Goal: Information Seeking & Learning: Find specific fact

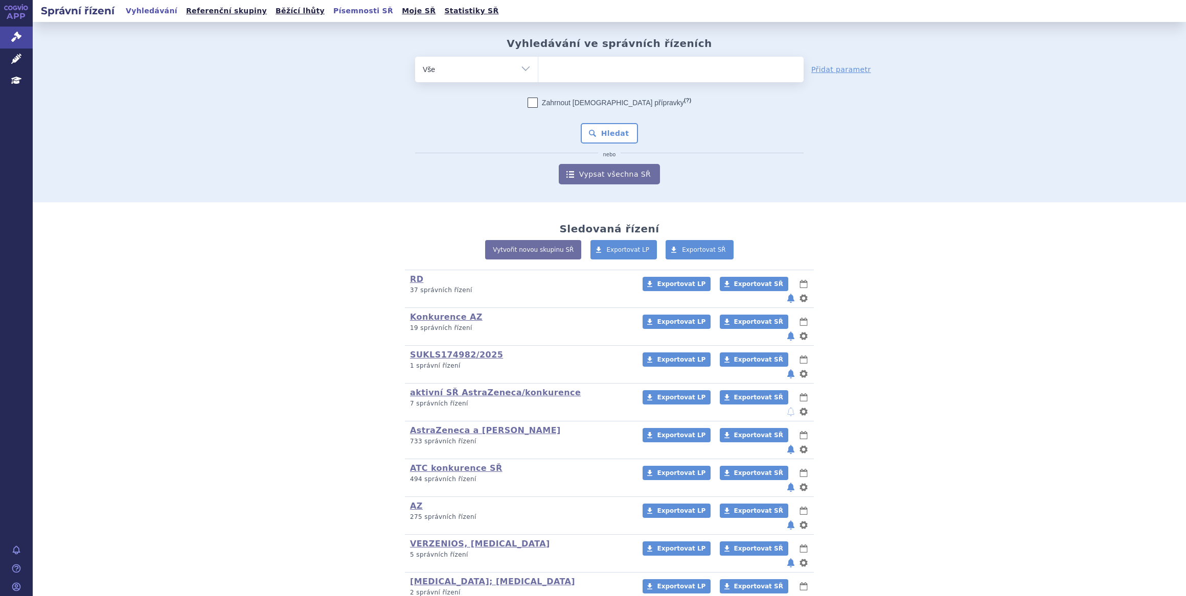
click at [330, 13] on link "Písemnosti SŘ" at bounding box center [363, 11] width 66 height 14
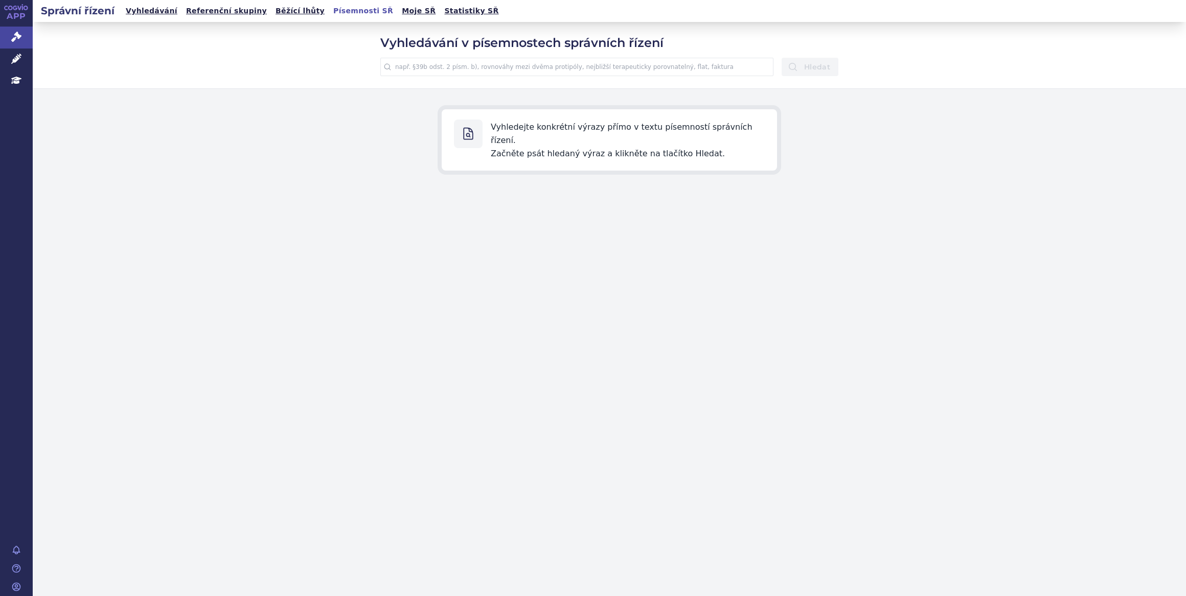
click at [577, 66] on input "text" at bounding box center [576, 67] width 393 height 18
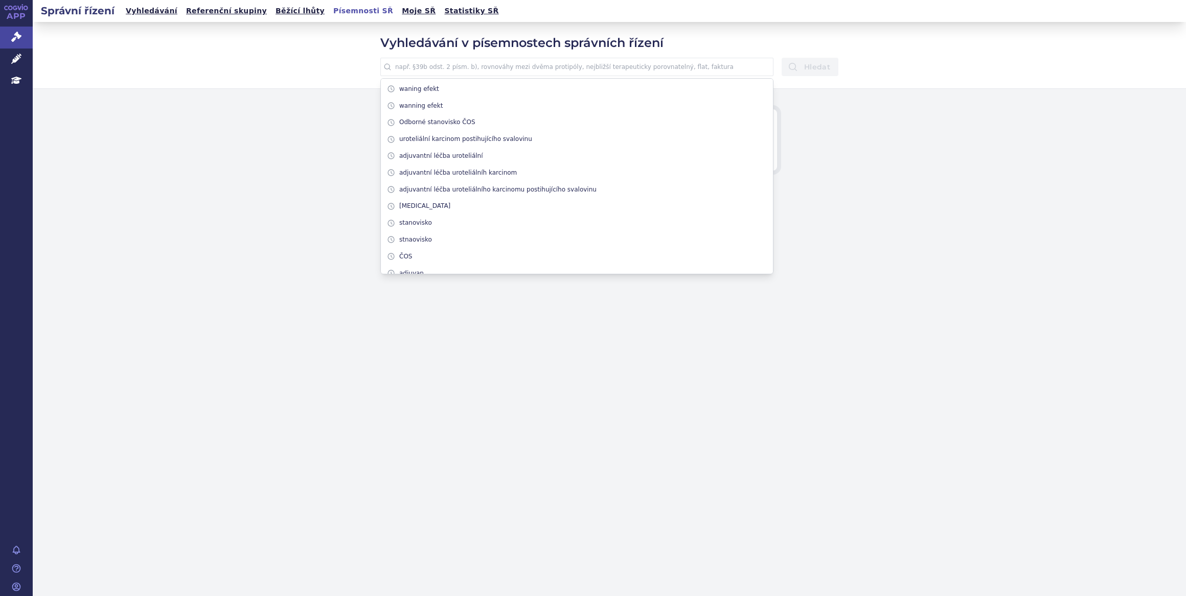
click at [623, 62] on input "text" at bounding box center [576, 67] width 393 height 18
click at [6, 57] on link "Léčivé přípravky" at bounding box center [16, 59] width 33 height 21
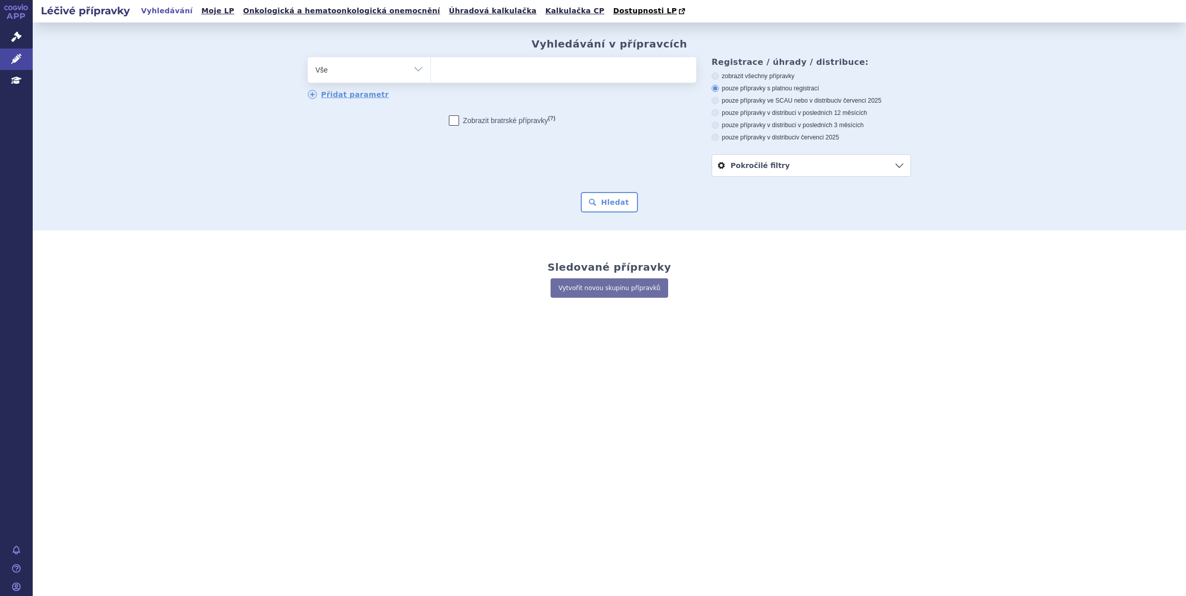
click at [573, 82] on span at bounding box center [563, 70] width 265 height 26
click at [431, 82] on select at bounding box center [430, 70] width 1 height 26
type input "ke"
type input "key"
type input "keytr"
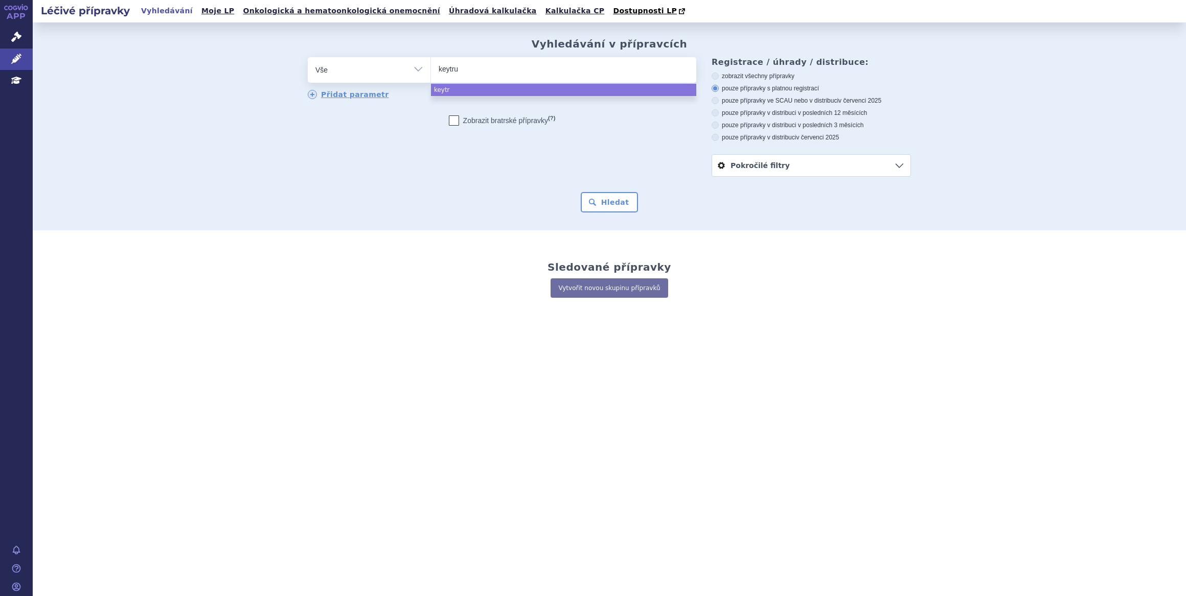
type input "keytrud"
type input "keytruda"
select select "keytruda"
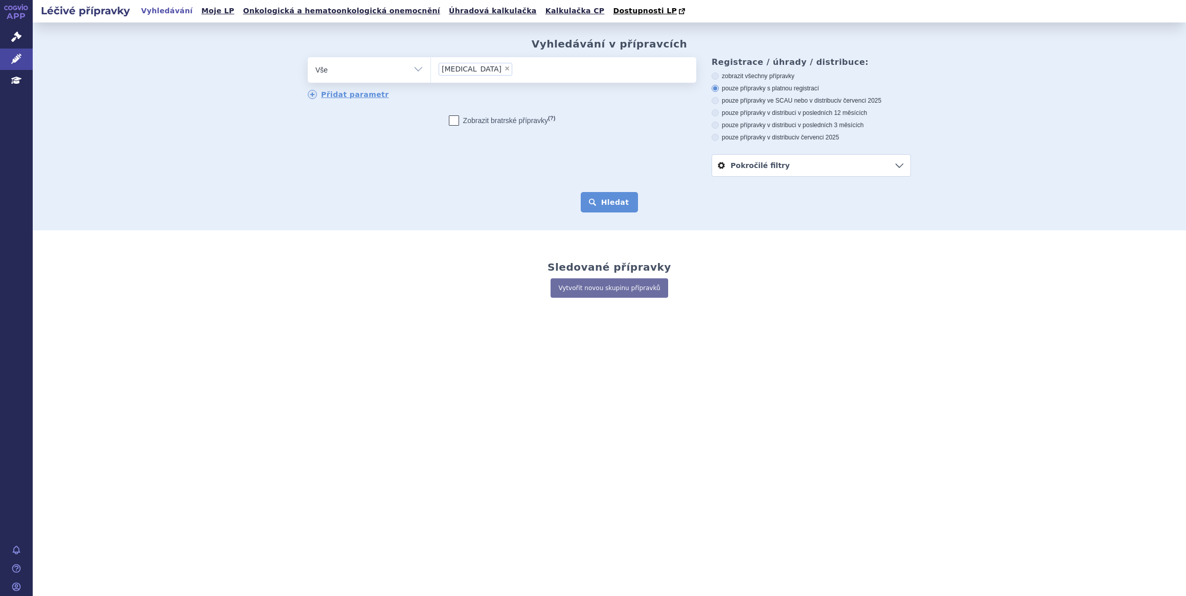
click at [626, 201] on button "Hledat" at bounding box center [610, 202] width 58 height 20
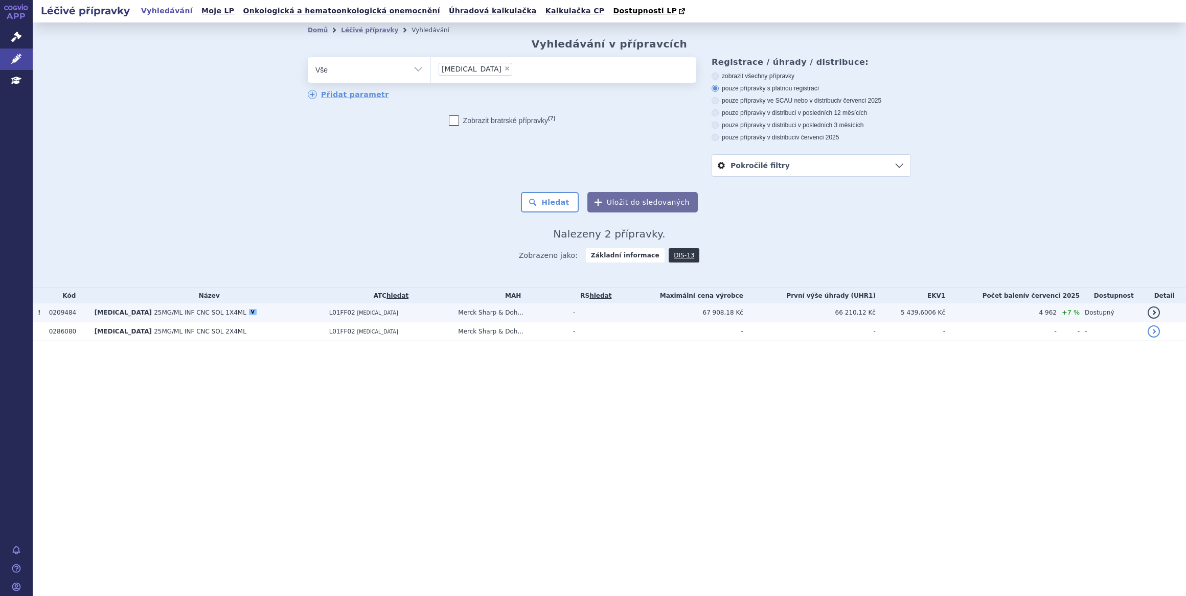
click at [567, 317] on td "Merck Sharp & Doh..." at bounding box center [510, 313] width 115 height 19
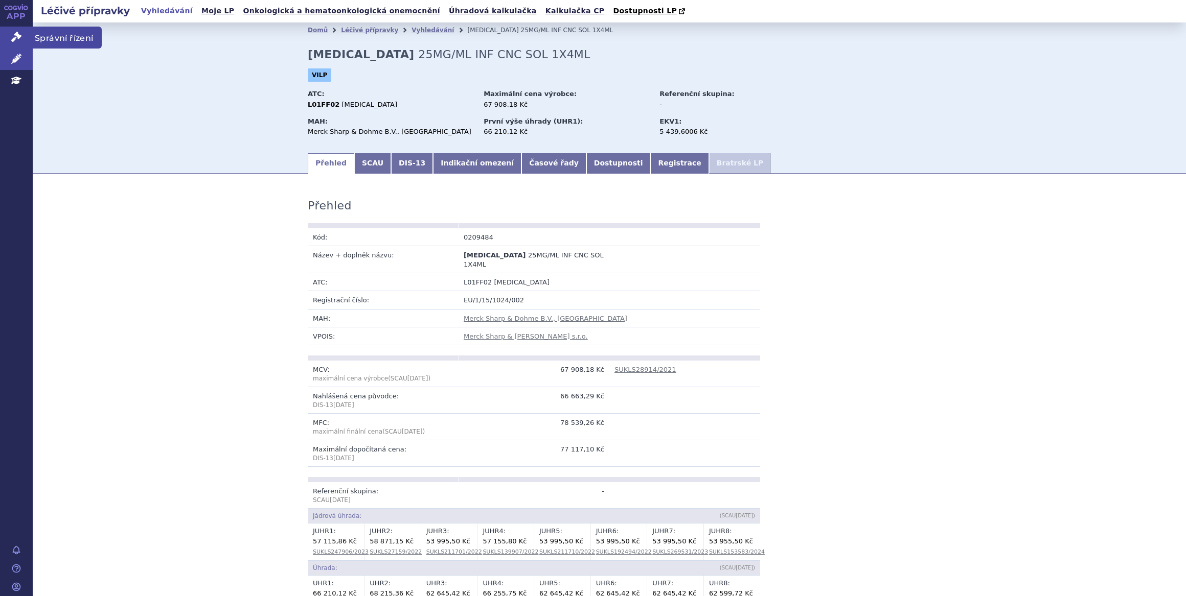
click at [12, 42] on link "Správní řízení" at bounding box center [16, 37] width 33 height 21
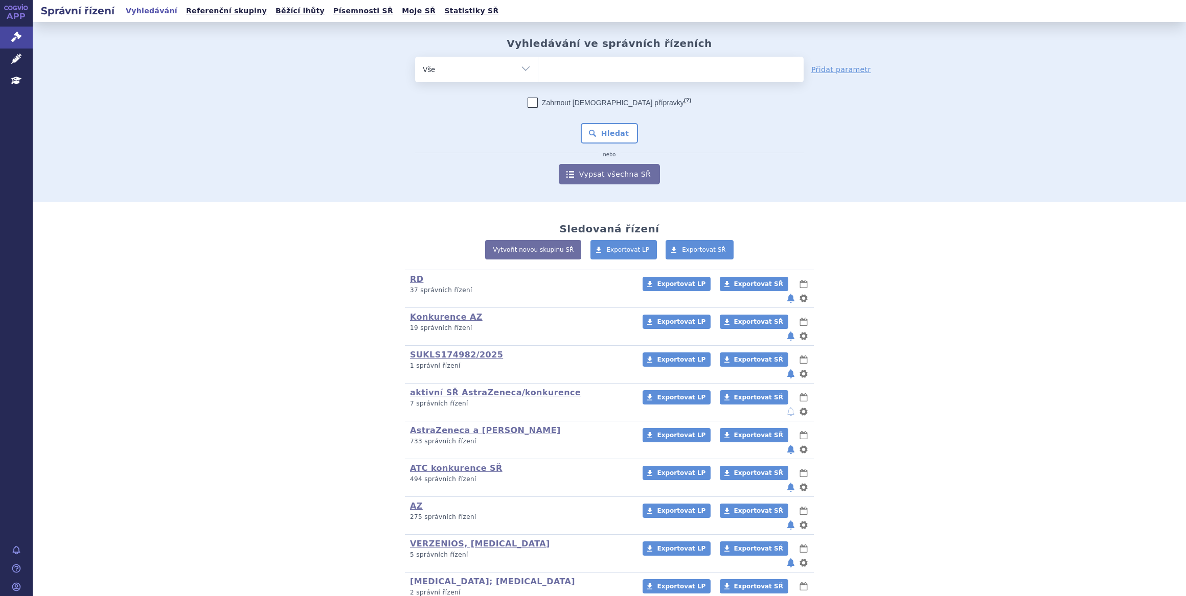
click at [582, 70] on ul at bounding box center [670, 67] width 265 height 21
click at [538, 70] on select at bounding box center [538, 69] width 1 height 26
type input "key"
type input "keytr"
type input "keytrud"
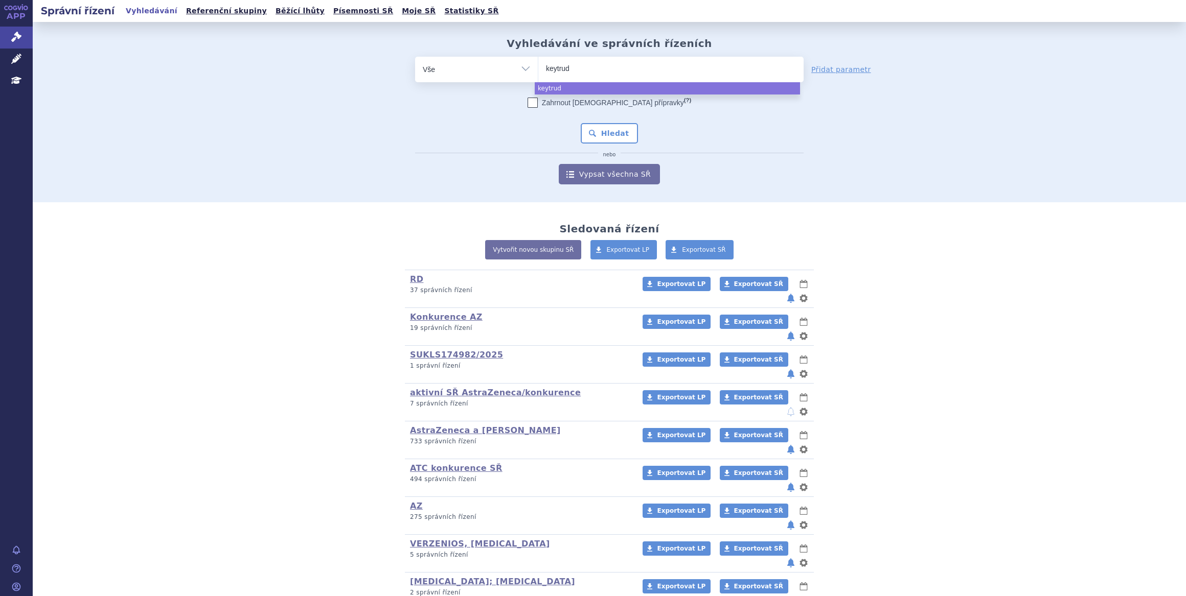
type input "keytruda"
select select "keytruda"
click at [611, 69] on span "×" at bounding box center [614, 68] width 6 height 6
click at [538, 69] on select "keytruda" at bounding box center [538, 69] width 1 height 26
select select
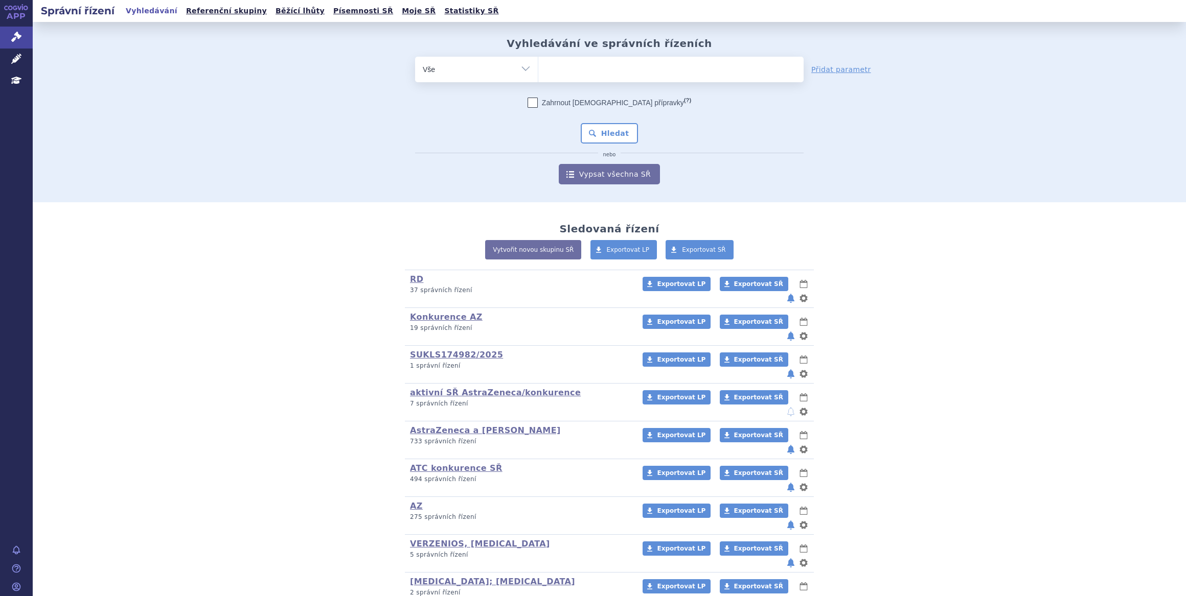
click at [577, 72] on ul at bounding box center [670, 67] width 265 height 21
click at [538, 72] on select "keytruda" at bounding box center [538, 69] width 1 height 26
type input "wi"
type input "win"
type input "winre"
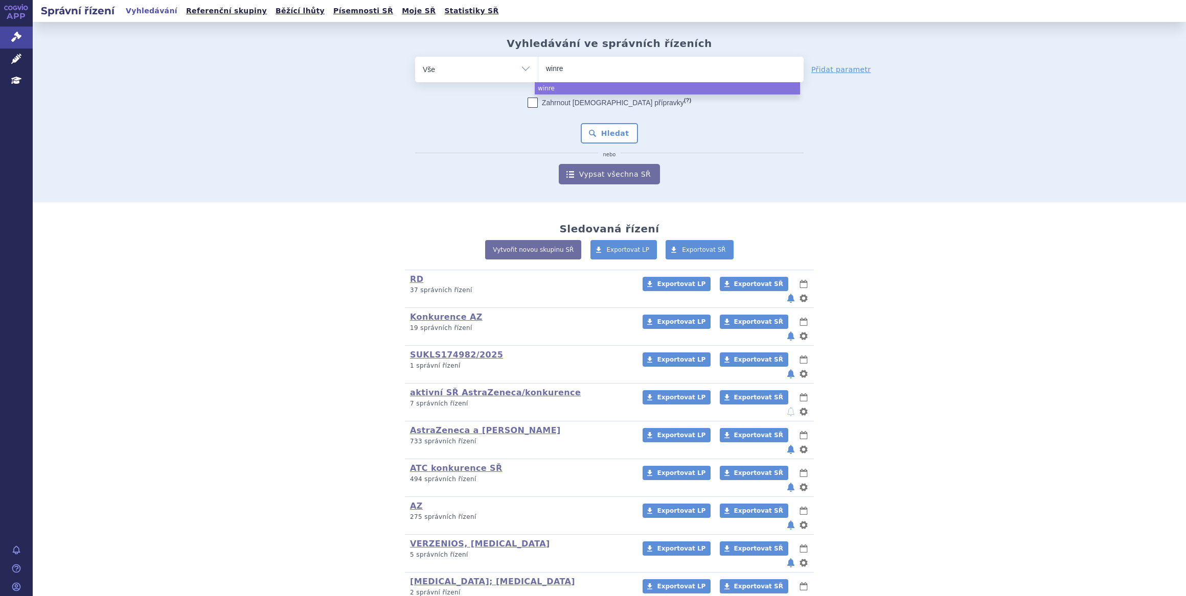
type input "winrev"
type input "winrevai"
type input "winrevair"
select select "winrevair"
click at [605, 147] on div "Zahrnout bratrské přípravky (?) * Pozor, hledání dle vyhledávacího parametru In…" at bounding box center [609, 141] width 388 height 87
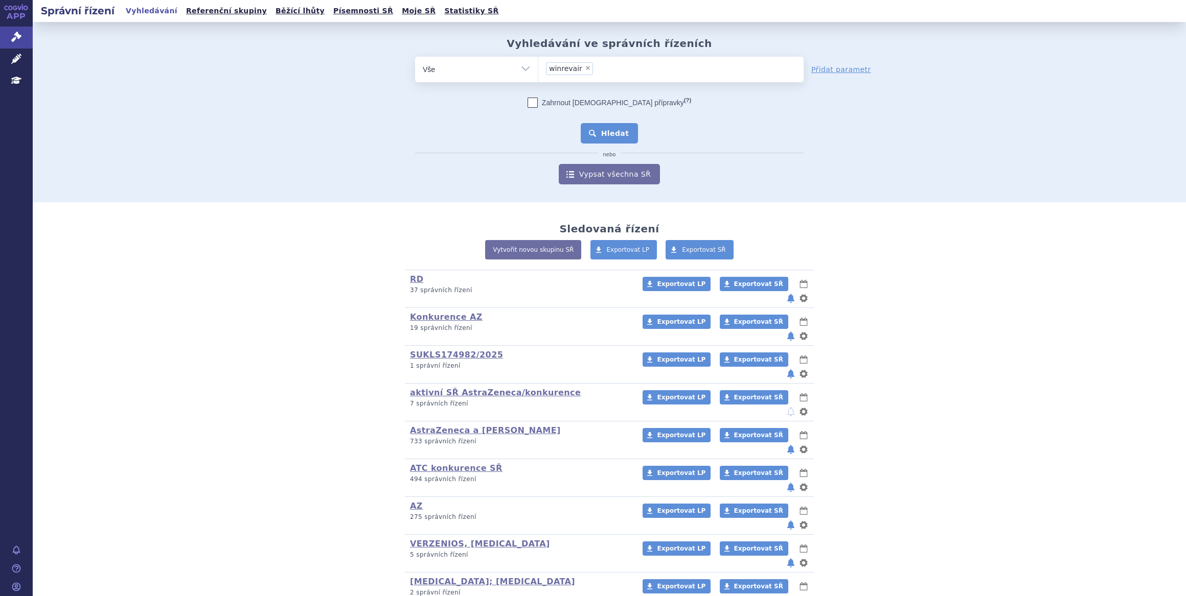
click at [606, 131] on button "Hledat" at bounding box center [610, 133] width 58 height 20
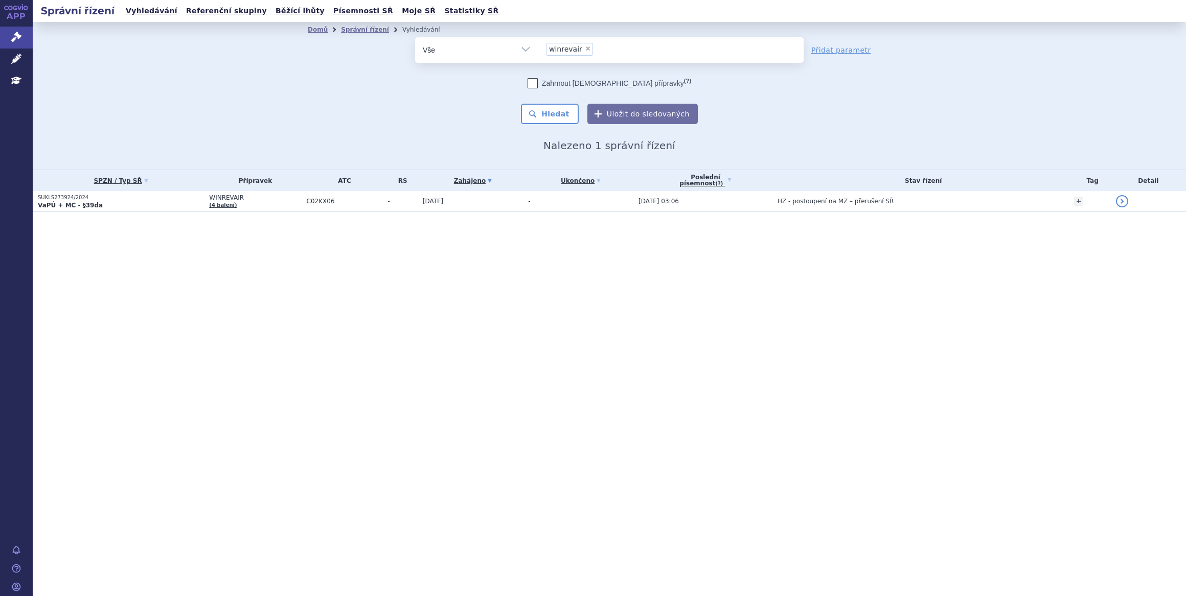
click at [585, 50] on span "×" at bounding box center [588, 48] width 6 height 6
click at [538, 50] on select "winrevair" at bounding box center [538, 50] width 1 height 26
select select
type input "ke"
type input "key"
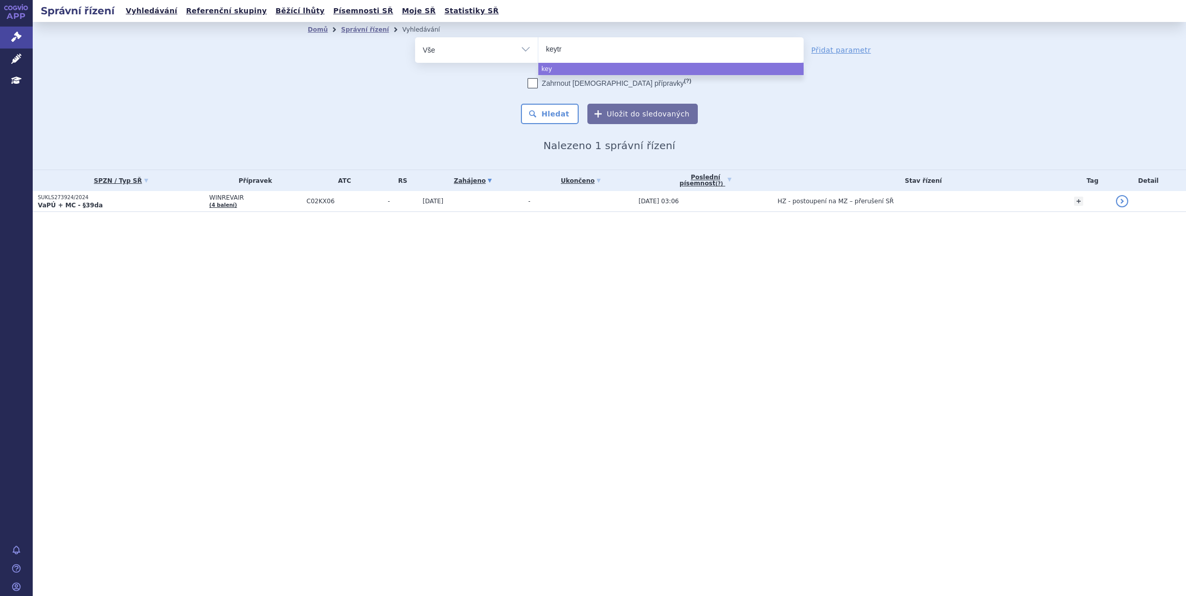
type input "keytru"
type input "[MEDICAL_DATA]"
select select "[MEDICAL_DATA]"
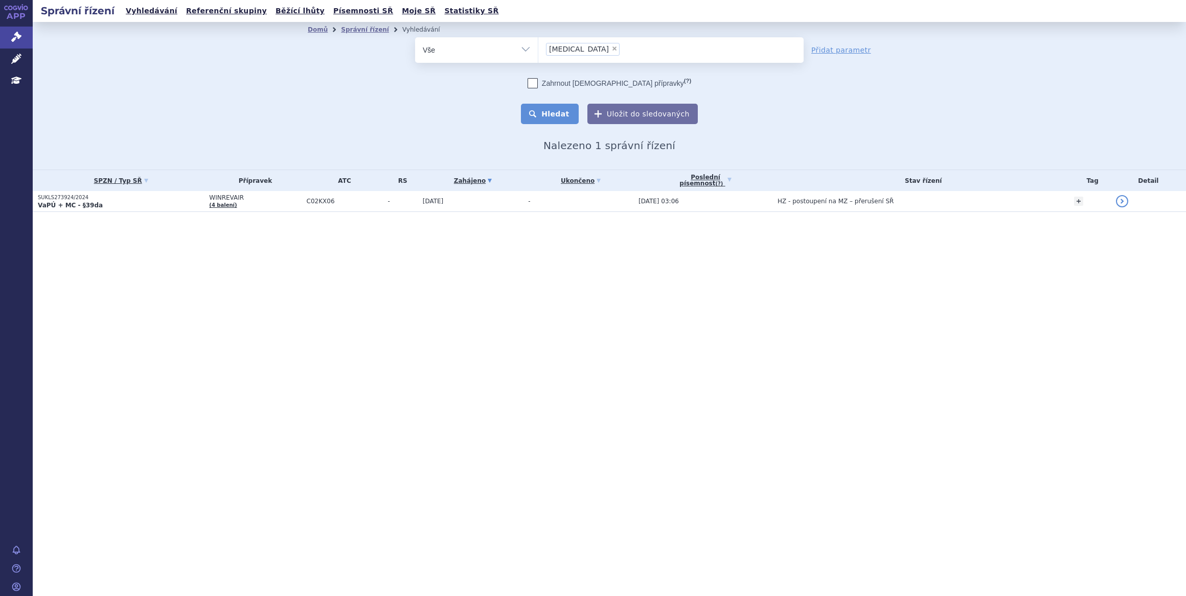
click at [563, 108] on button "Hledat" at bounding box center [550, 114] width 58 height 20
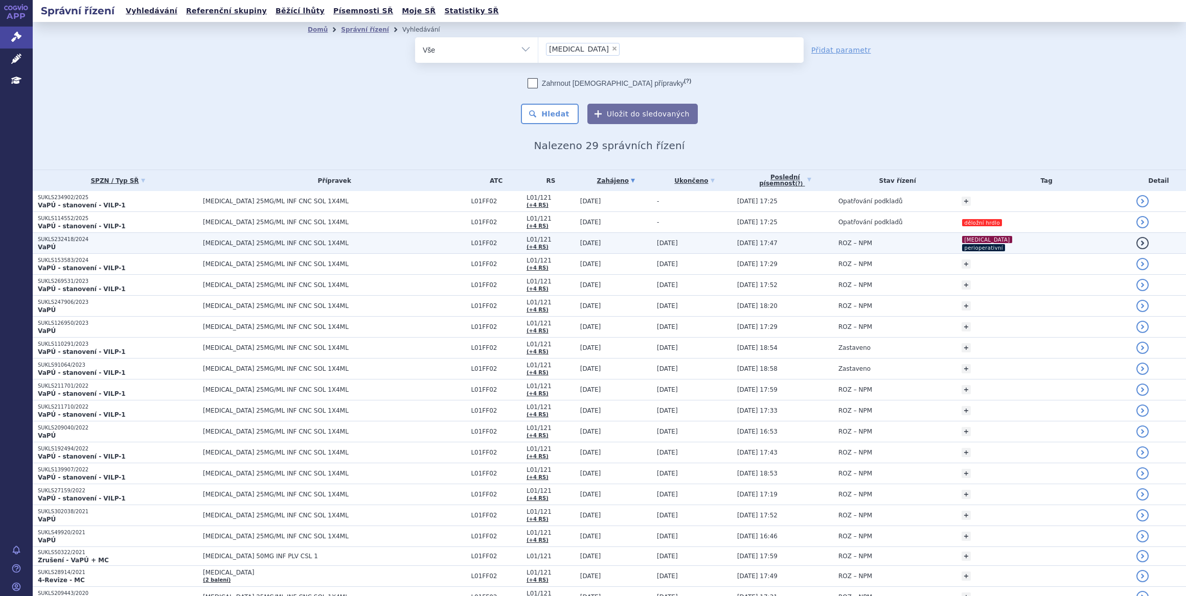
click at [807, 245] on td "[DATE] 17:47" at bounding box center [782, 243] width 101 height 21
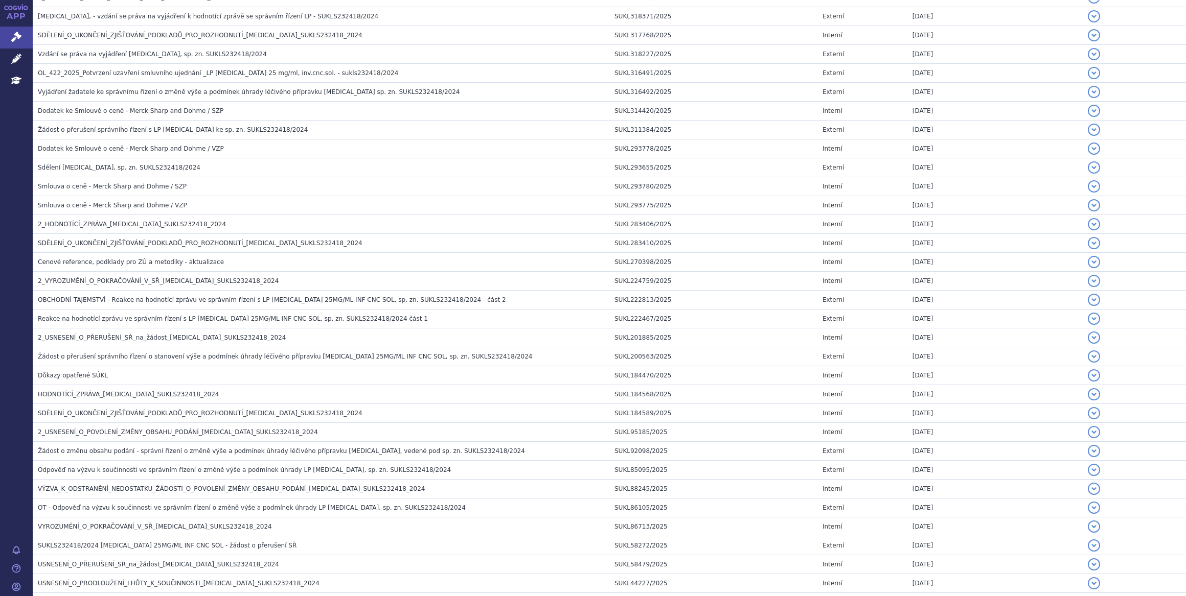
scroll to position [944, 0]
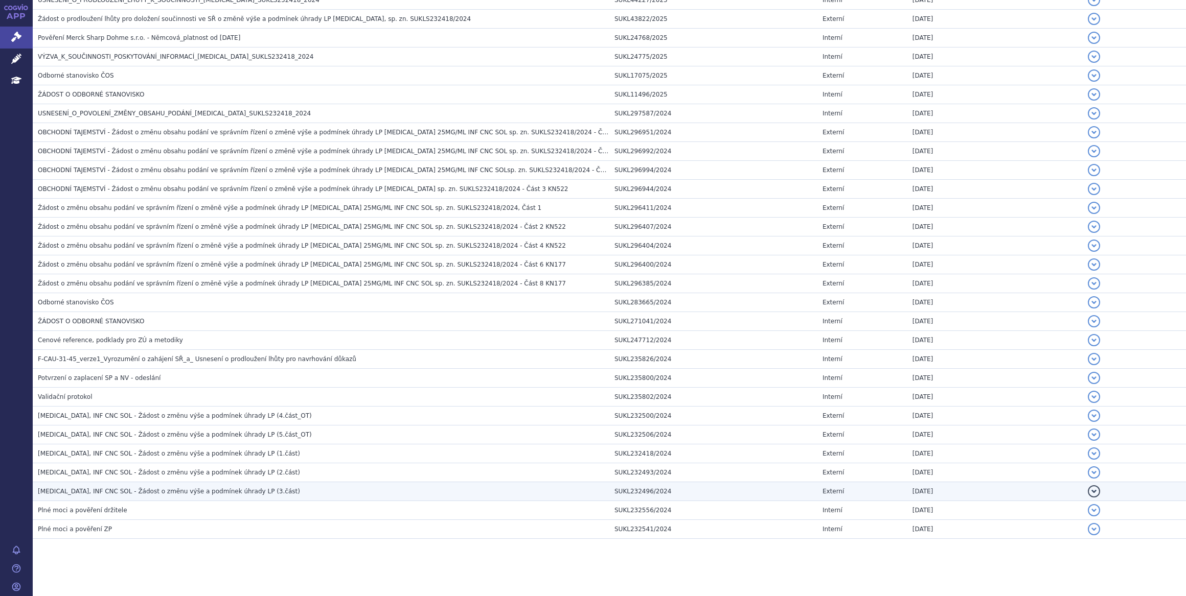
click at [318, 487] on h3 "KEYTRUDA, INF CNC SOL - Žádost o změnu výše a podmínek úhrady LP (3.část)" at bounding box center [323, 492] width 571 height 10
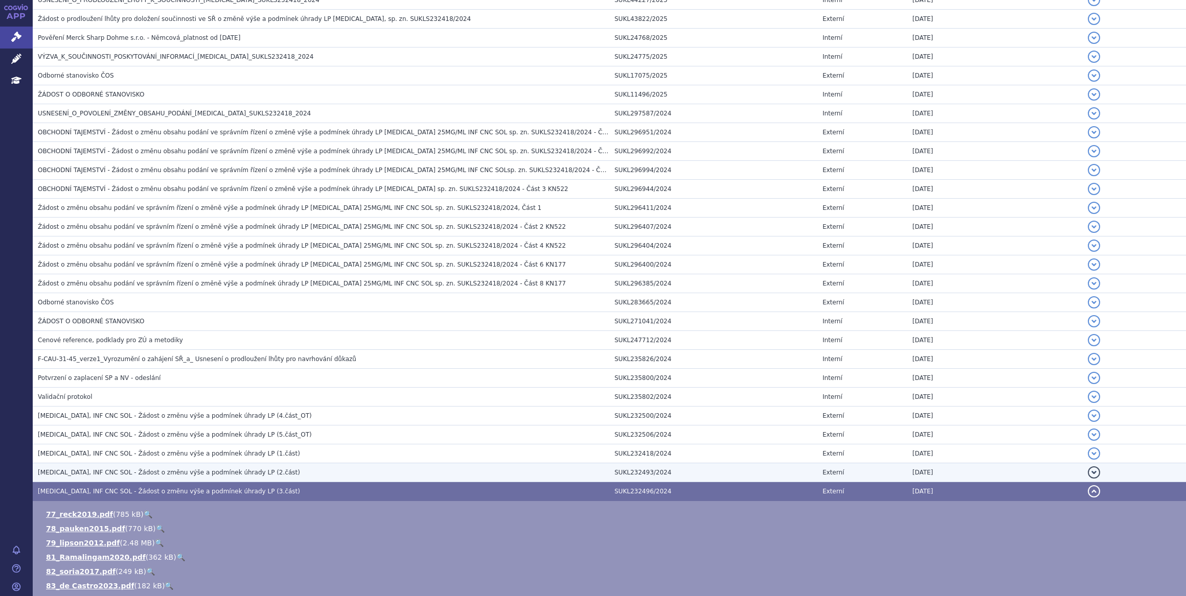
click at [322, 470] on h3 "KEYTRUDA, INF CNC SOL - Žádost o změnu výše a podmínek úhrady LP (2.část)" at bounding box center [323, 473] width 571 height 10
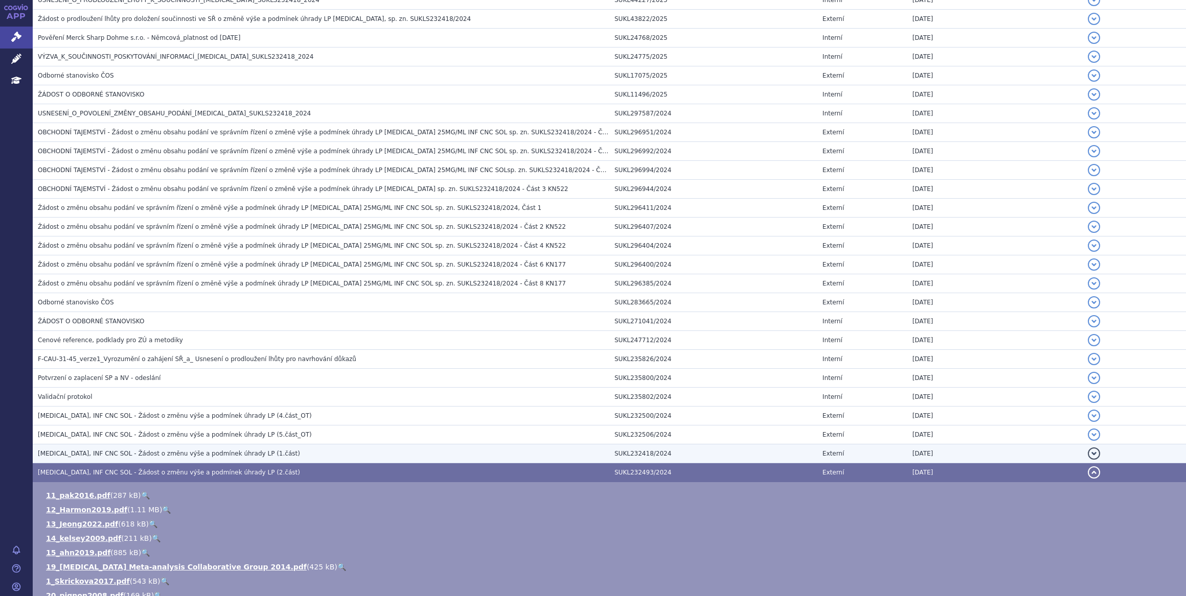
click at [324, 449] on h3 "KEYTRUDA, INF CNC SOL - Žádost o změnu výše a podmínek úhrady LP (1.část)" at bounding box center [323, 454] width 571 height 10
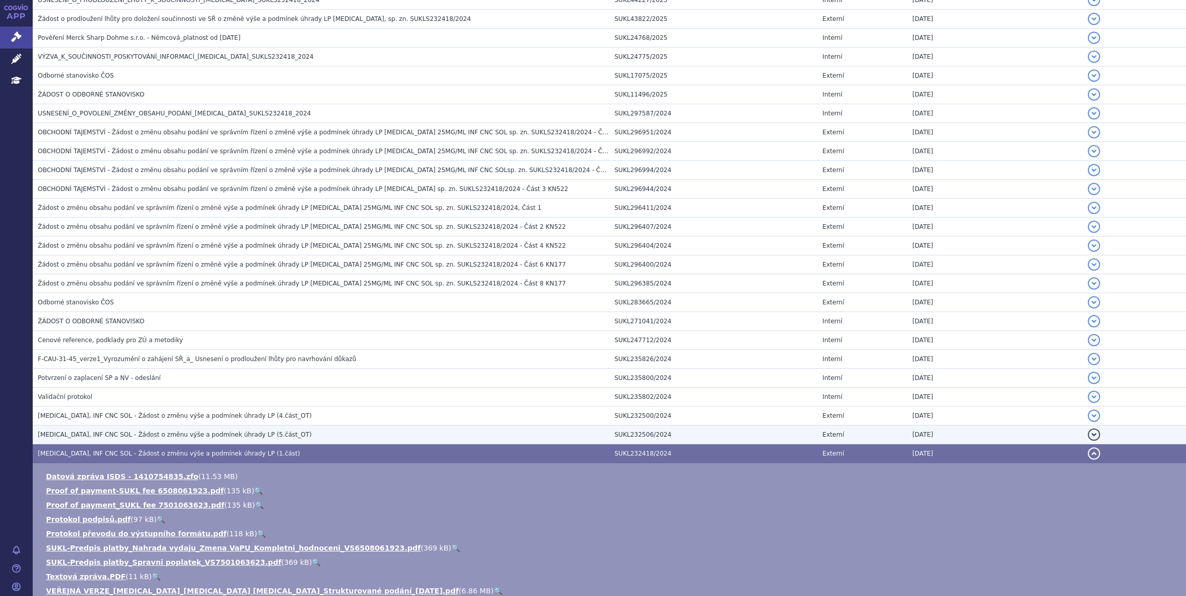
click at [293, 433] on h3 "KEYTRUDA, INF CNC SOL - Žádost o změnu výše a podmínek úhrady LP (5.část_OT)" at bounding box center [323, 435] width 571 height 10
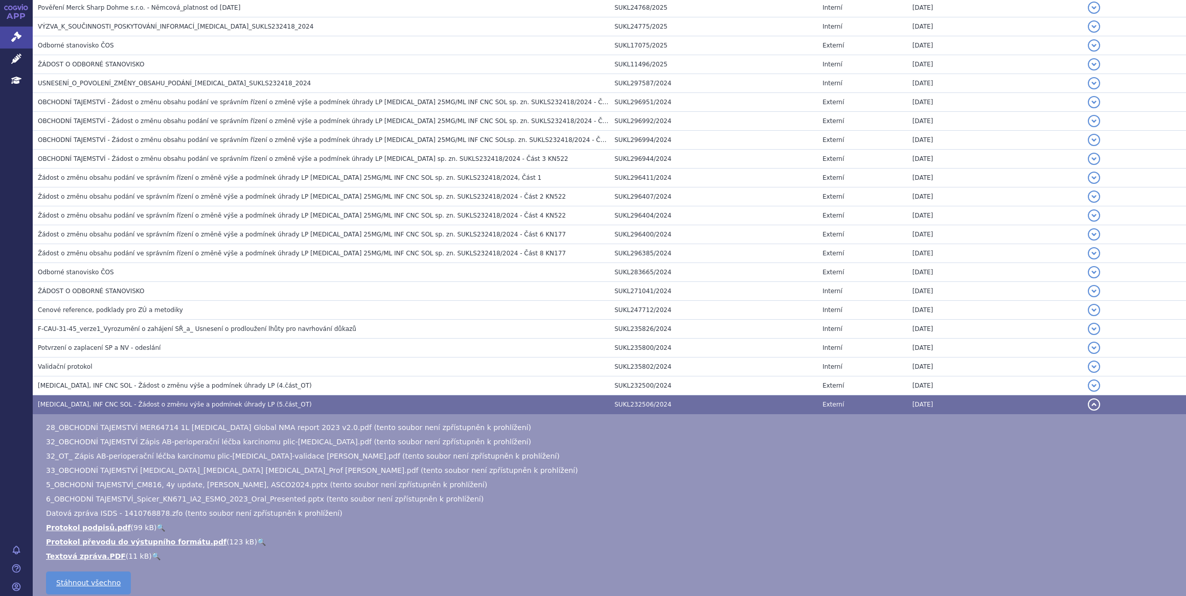
scroll to position [991, 0]
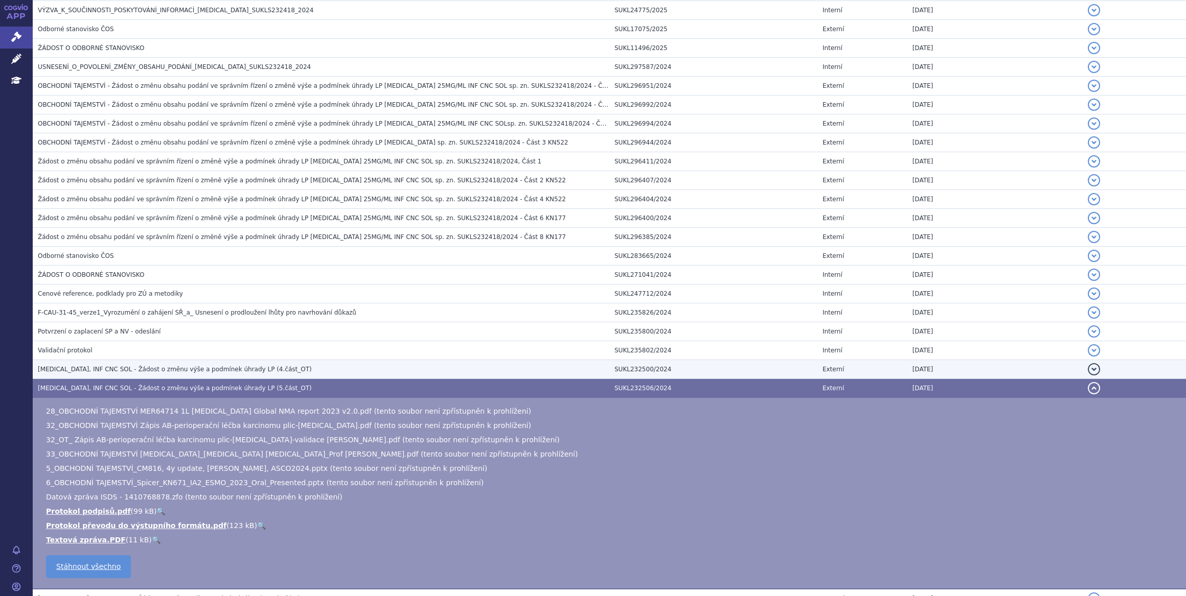
click at [288, 364] on h3 "KEYTRUDA, INF CNC SOL - Žádost o změnu výše a podmínek úhrady LP (4.část_OT)" at bounding box center [323, 369] width 571 height 10
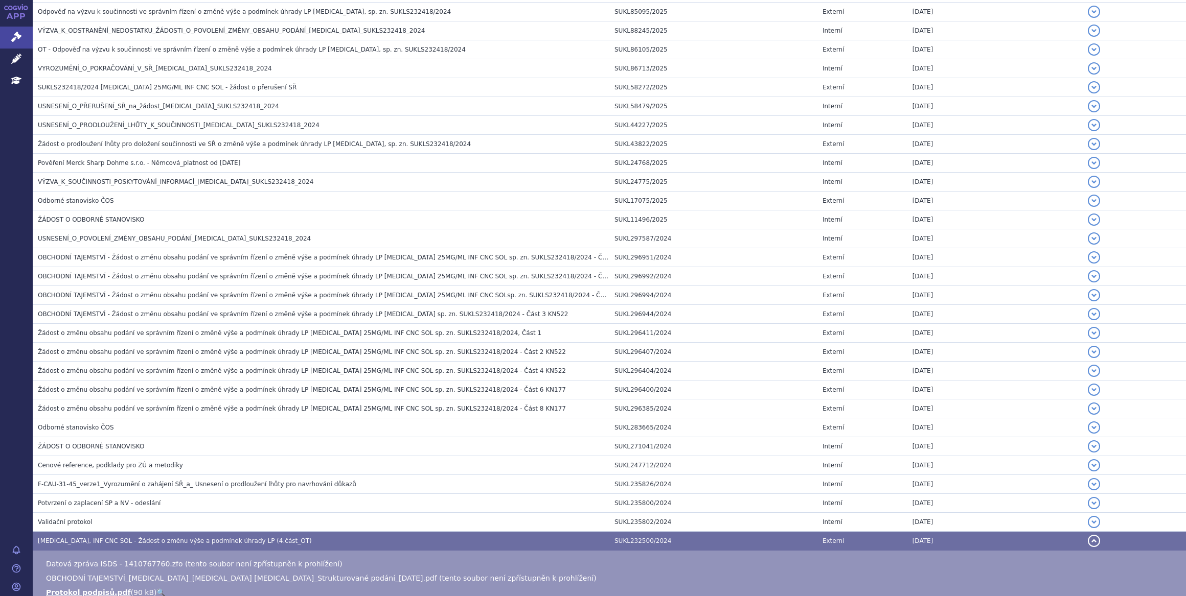
scroll to position [1064, 0]
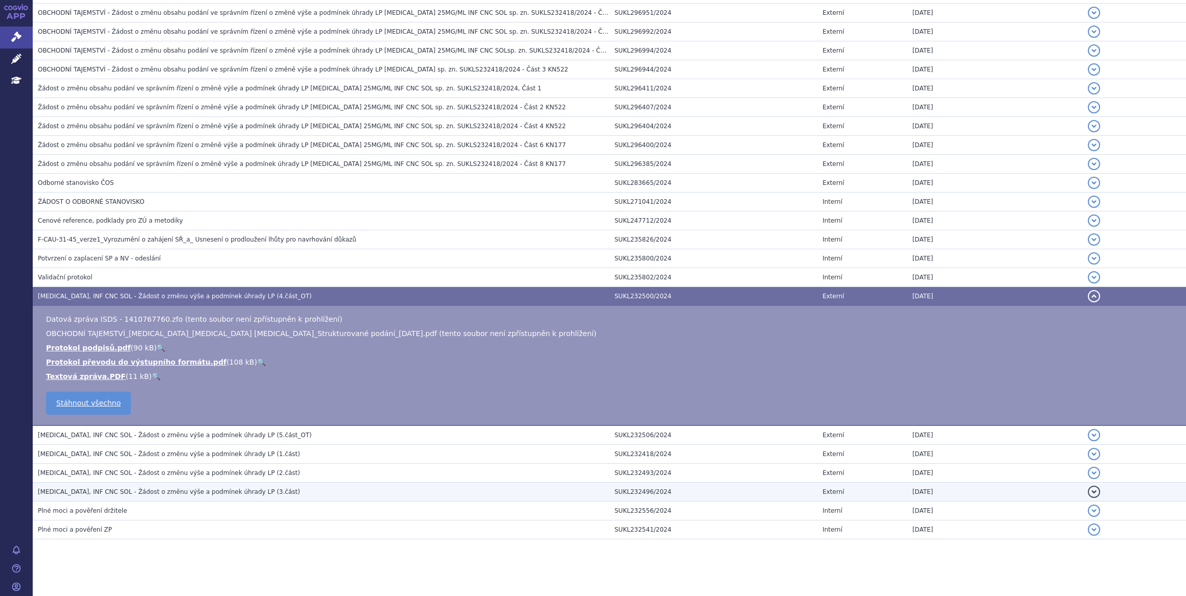
click at [296, 487] on h3 "KEYTRUDA, INF CNC SOL - Žádost o změnu výše a podmínek úhrady LP (3.část)" at bounding box center [323, 492] width 571 height 10
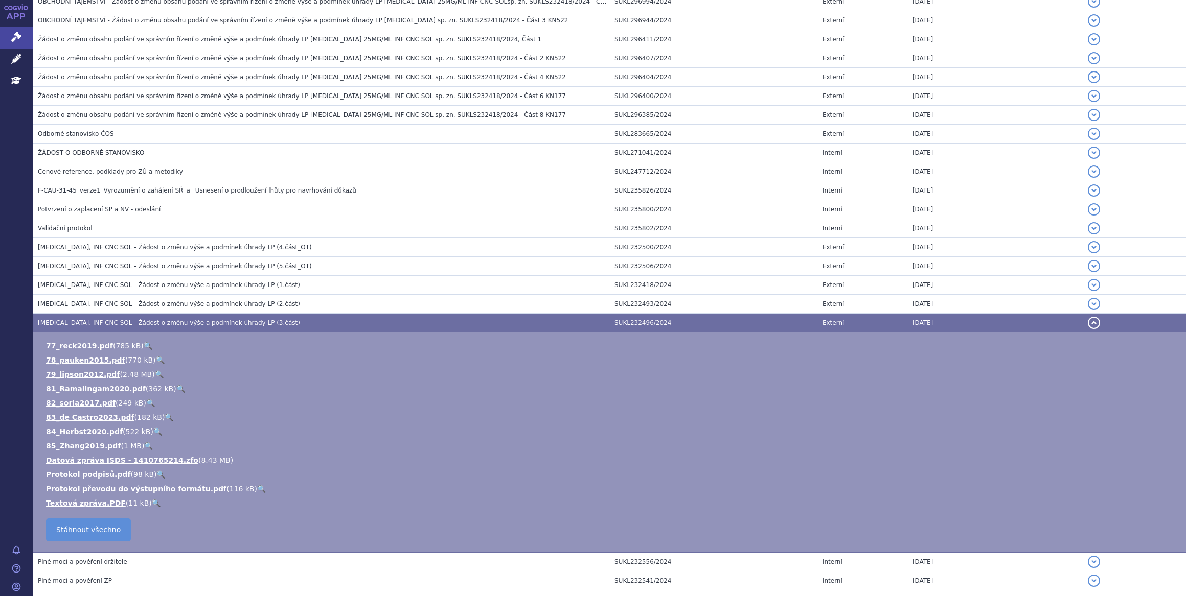
scroll to position [1157, 0]
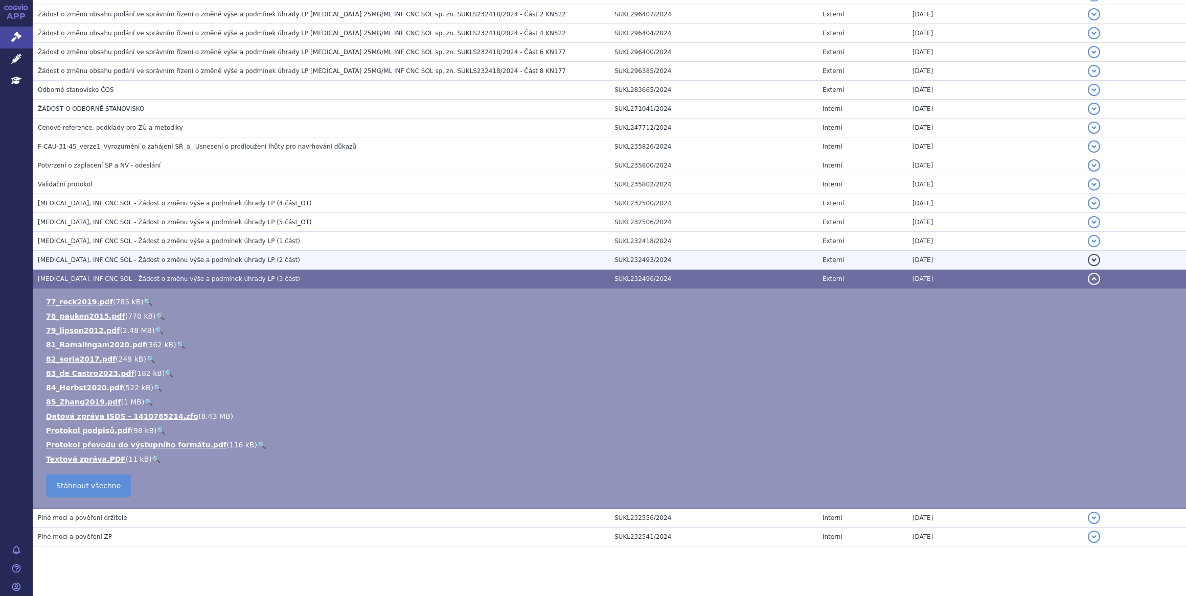
click at [263, 256] on h3 "KEYTRUDA, INF CNC SOL - Žádost o změnu výše a podmínek úhrady LP (2.část)" at bounding box center [323, 260] width 571 height 10
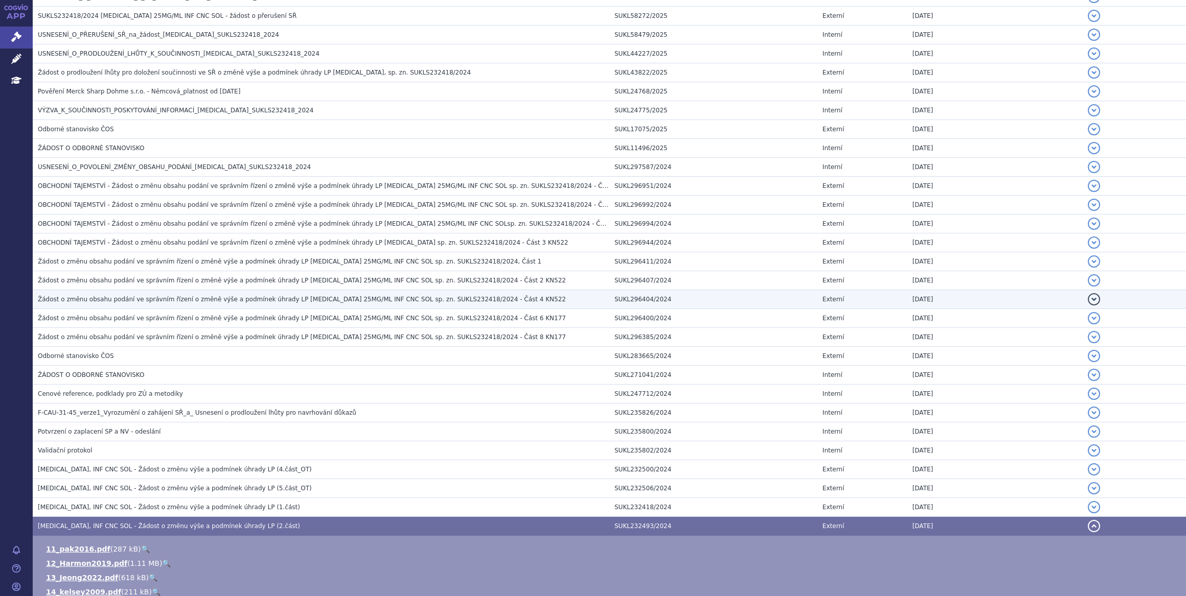
scroll to position [961, 0]
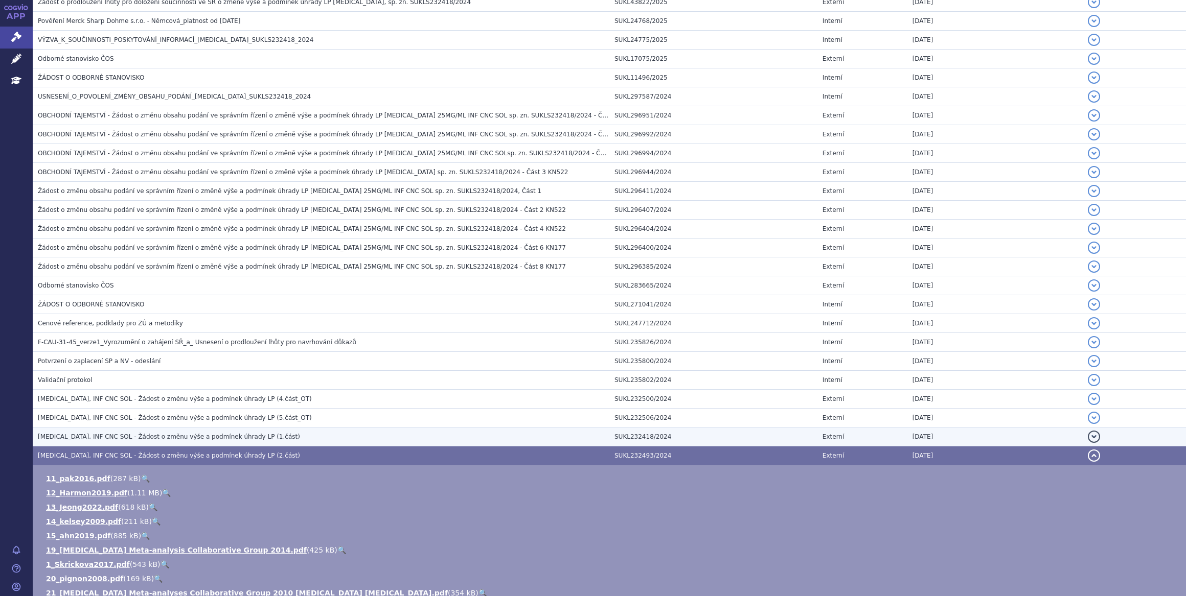
click at [266, 432] on h3 "KEYTRUDA, INF CNC SOL - Žádost o změnu výše a podmínek úhrady LP (1.část)" at bounding box center [323, 437] width 571 height 10
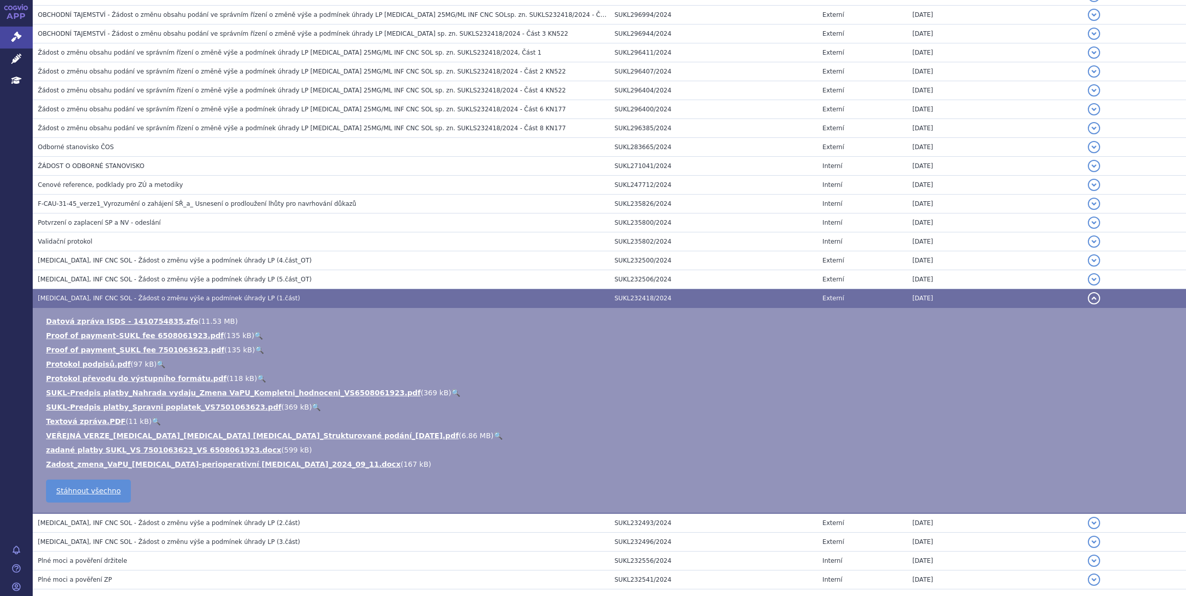
scroll to position [1101, 0]
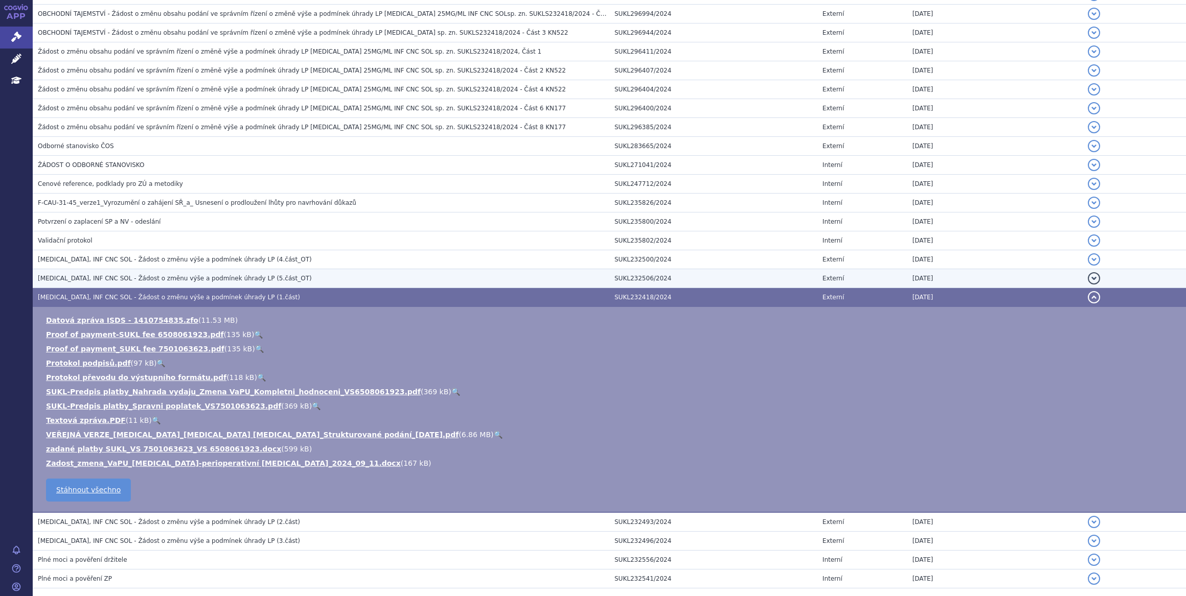
click at [274, 274] on h3 "KEYTRUDA, INF CNC SOL - Žádost o změnu výše a podmínek úhrady LP (5.část_OT)" at bounding box center [323, 278] width 571 height 10
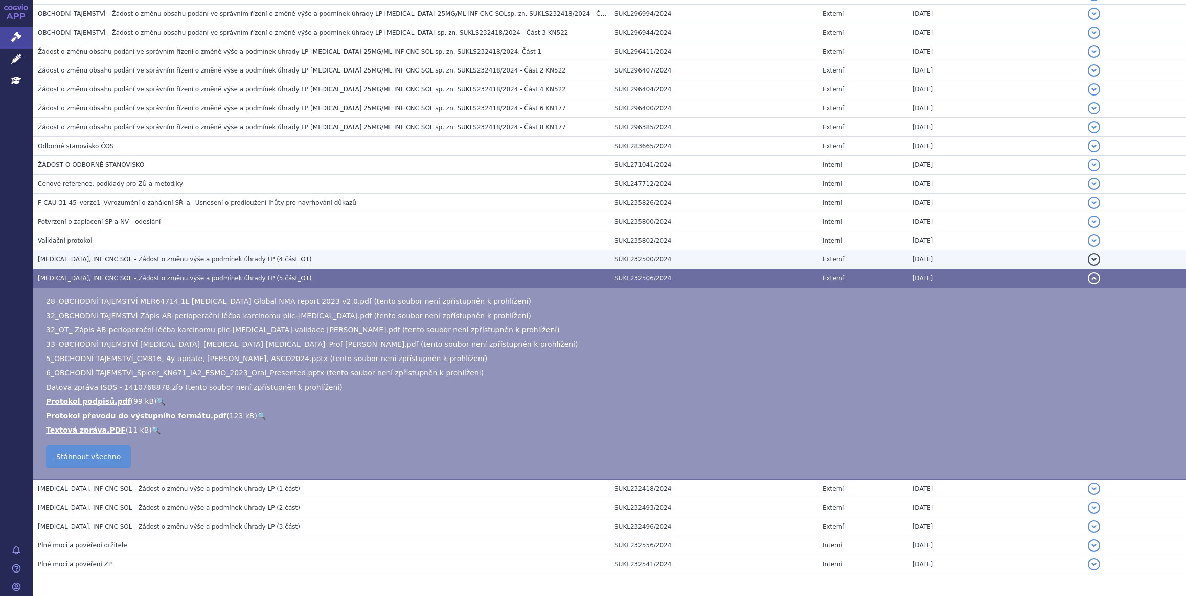
click at [289, 258] on h3 "KEYTRUDA, INF CNC SOL - Žádost o změnu výše a podmínek úhrady LP (4.část_OT)" at bounding box center [323, 259] width 571 height 10
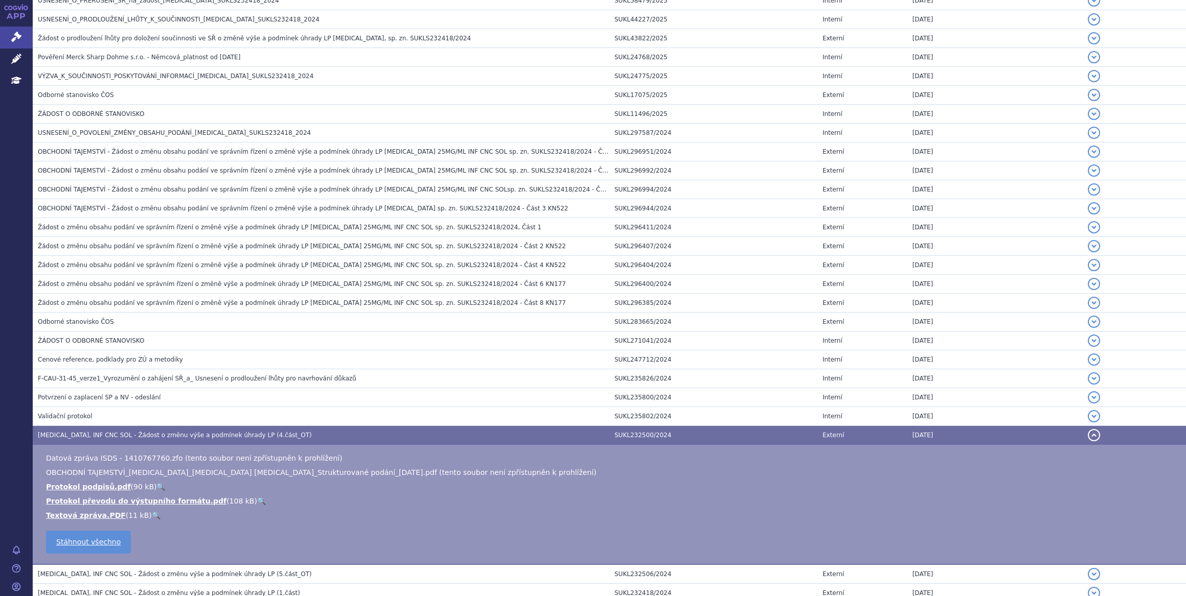
scroll to position [878, 0]
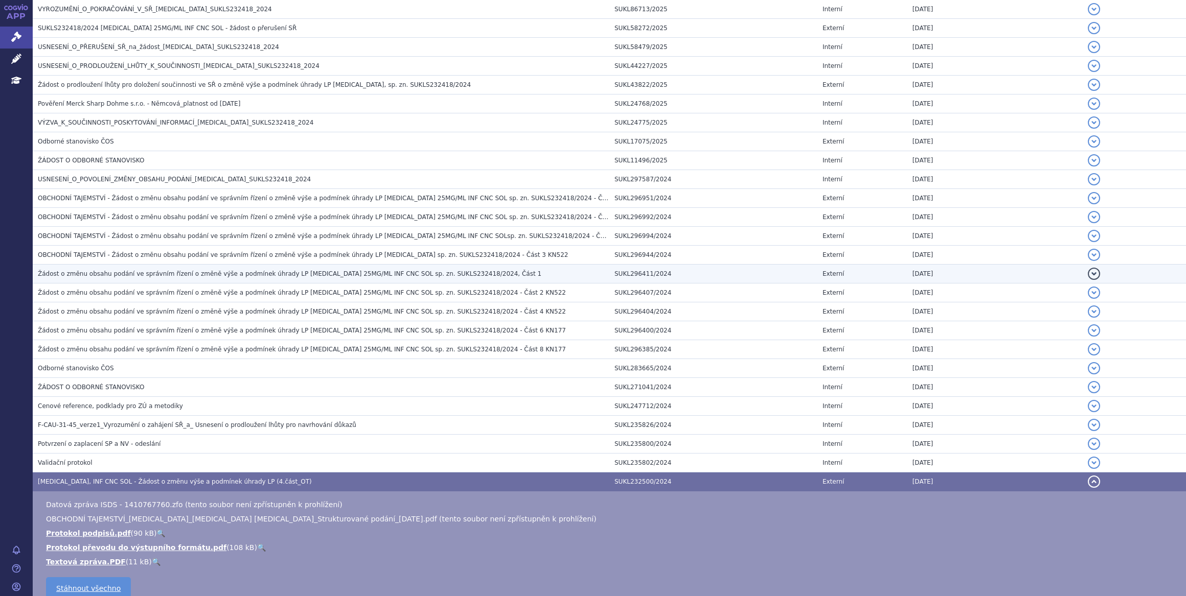
click at [452, 270] on span "Žádost o změnu obsahu podání ve správním řízení o změně výše a podmínek úhrady …" at bounding box center [289, 273] width 503 height 7
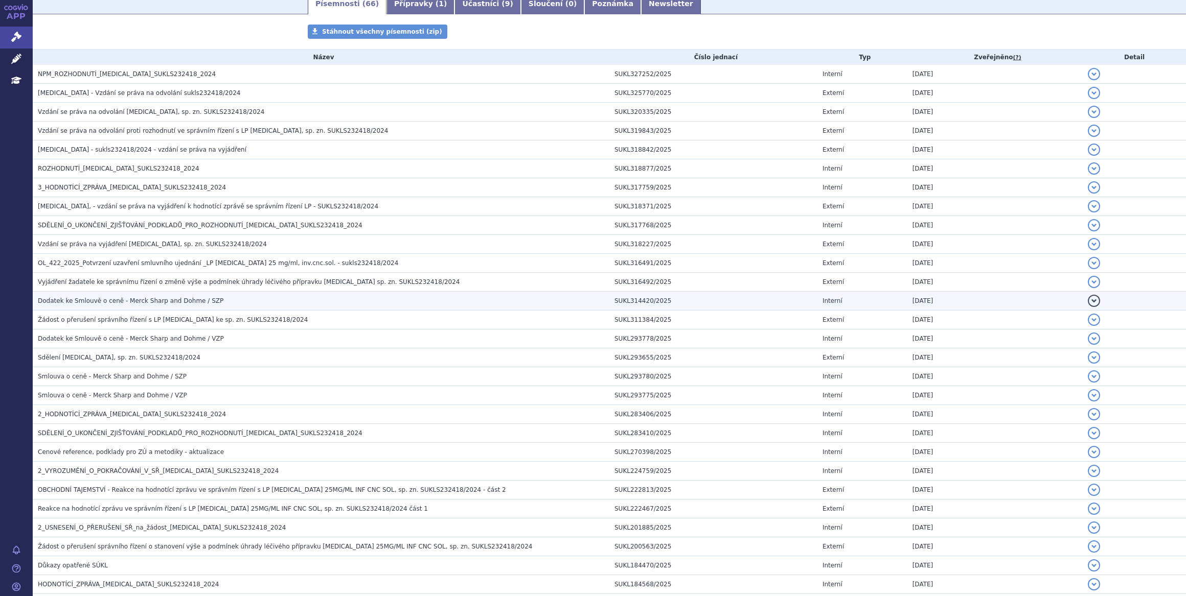
scroll to position [0, 0]
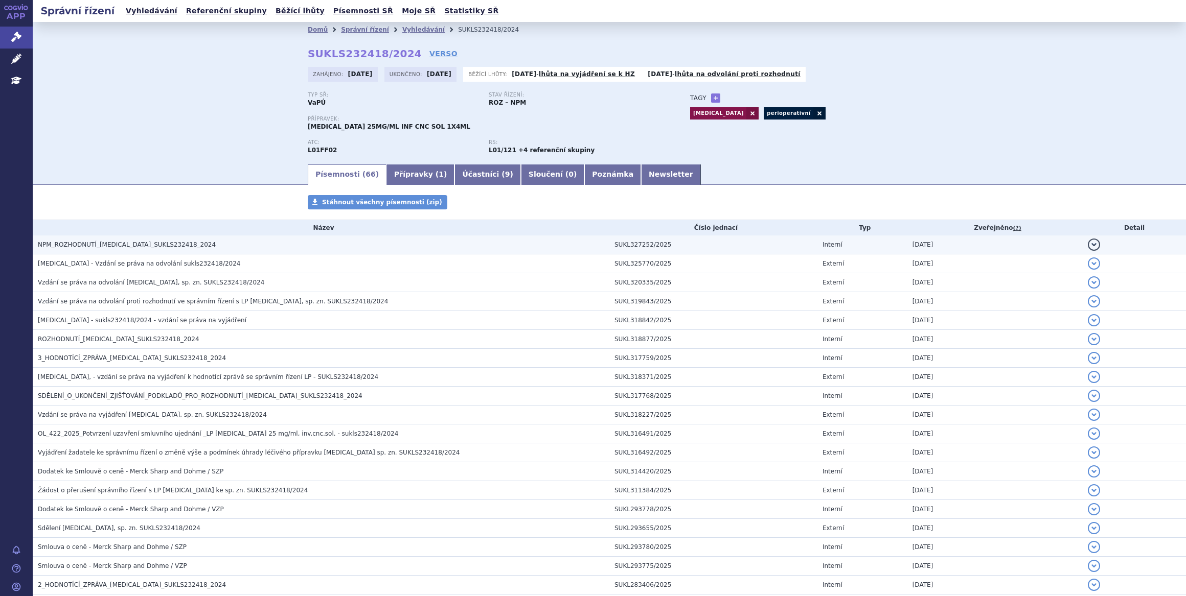
click at [203, 245] on h3 "NPM_ROZHODNUTÍ_[MEDICAL_DATA]_SUKLS232418_2024" at bounding box center [323, 245] width 571 height 10
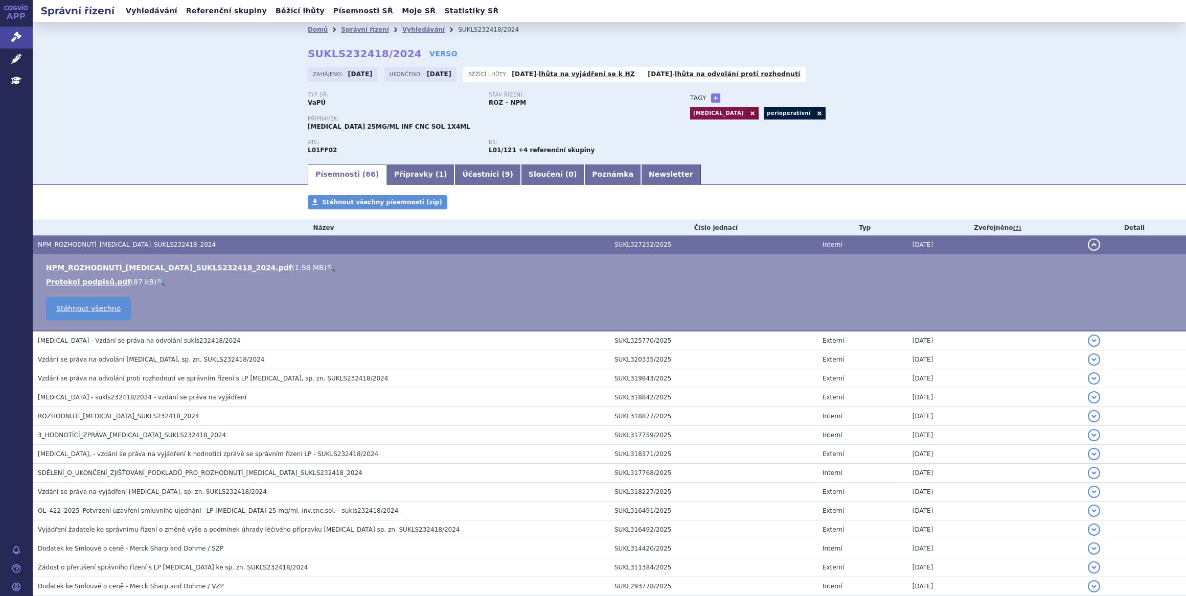
click at [327, 271] on link "🔍" at bounding box center [331, 268] width 9 height 8
click at [25, 37] on link "Správní řízení" at bounding box center [16, 37] width 33 height 21
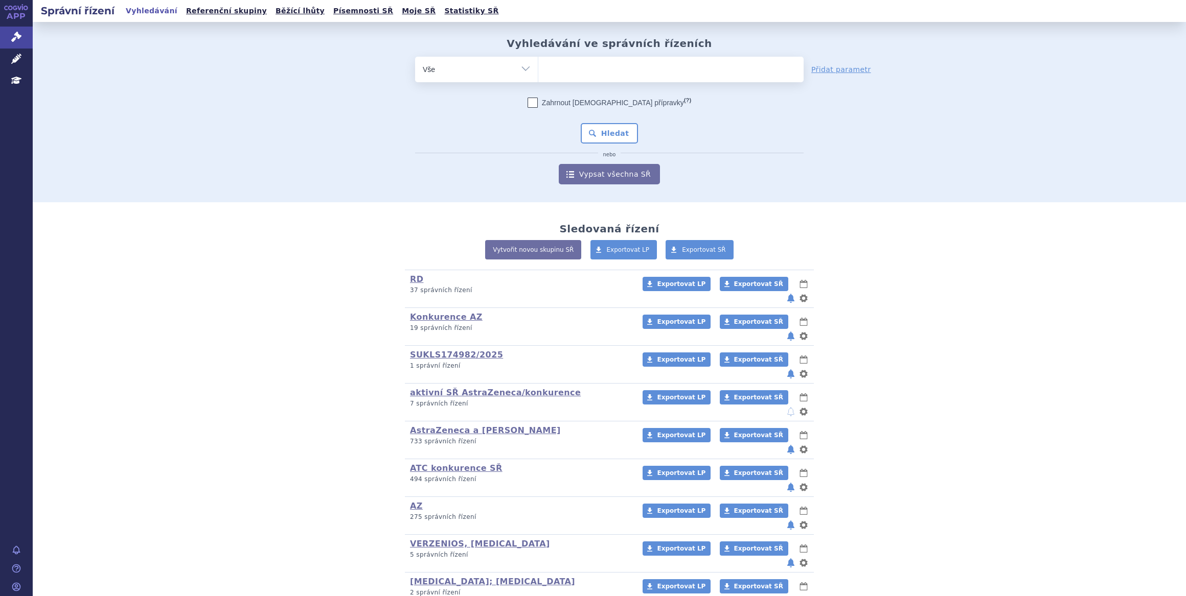
click at [584, 64] on ul at bounding box center [670, 67] width 265 height 21
click at [538, 64] on select at bounding box center [538, 69] width 1 height 26
click at [341, 10] on link "Písemnosti SŘ" at bounding box center [363, 11] width 66 height 14
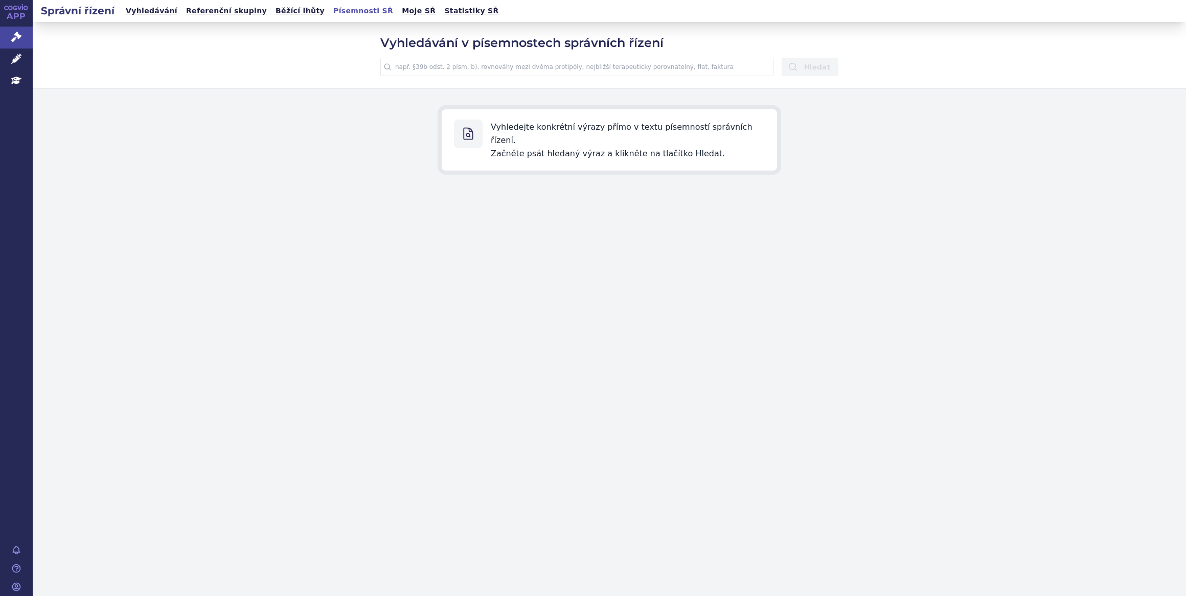
click at [520, 61] on input "text" at bounding box center [576, 67] width 393 height 18
click at [781, 58] on button "Hledat" at bounding box center [809, 67] width 57 height 18
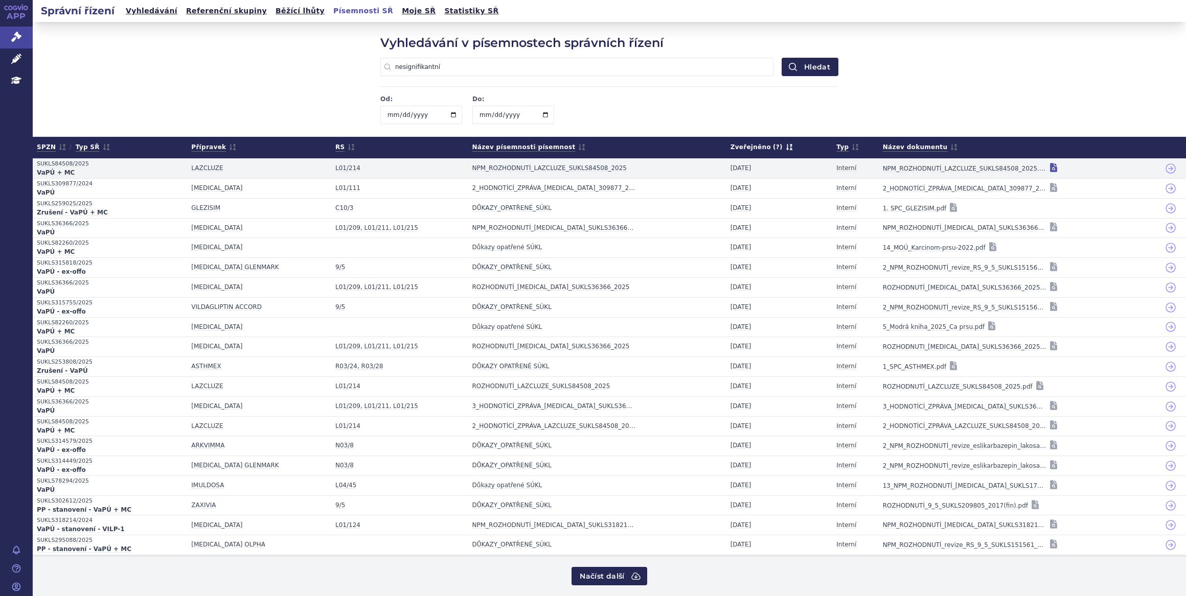
click at [1048, 167] on icon at bounding box center [1053, 168] width 10 height 10
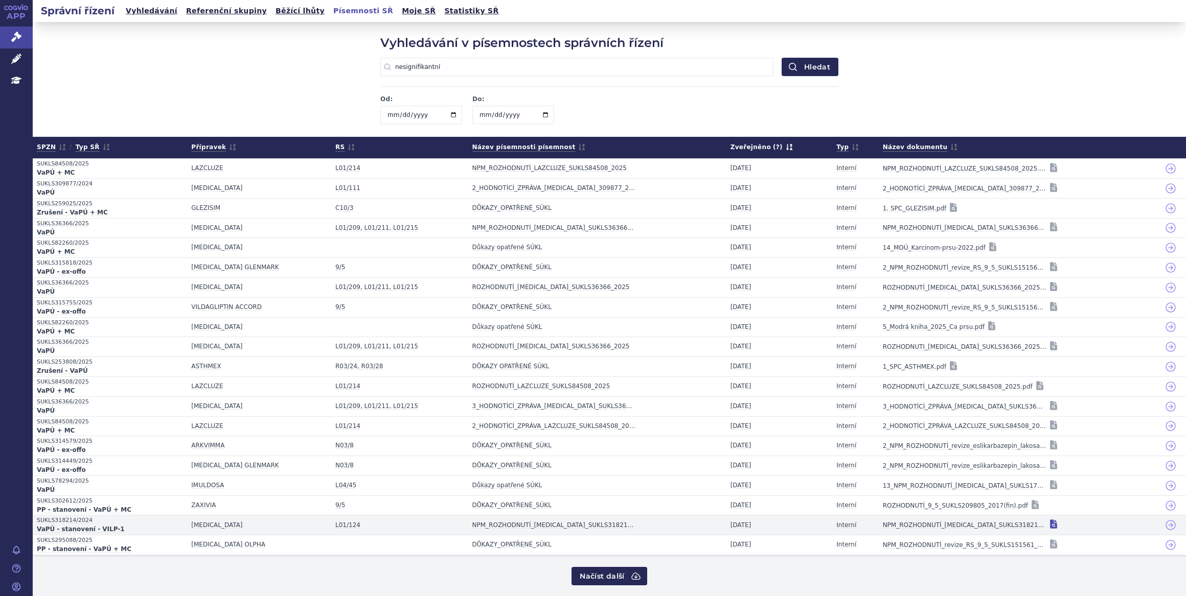
click at [1048, 523] on icon at bounding box center [1053, 524] width 10 height 10
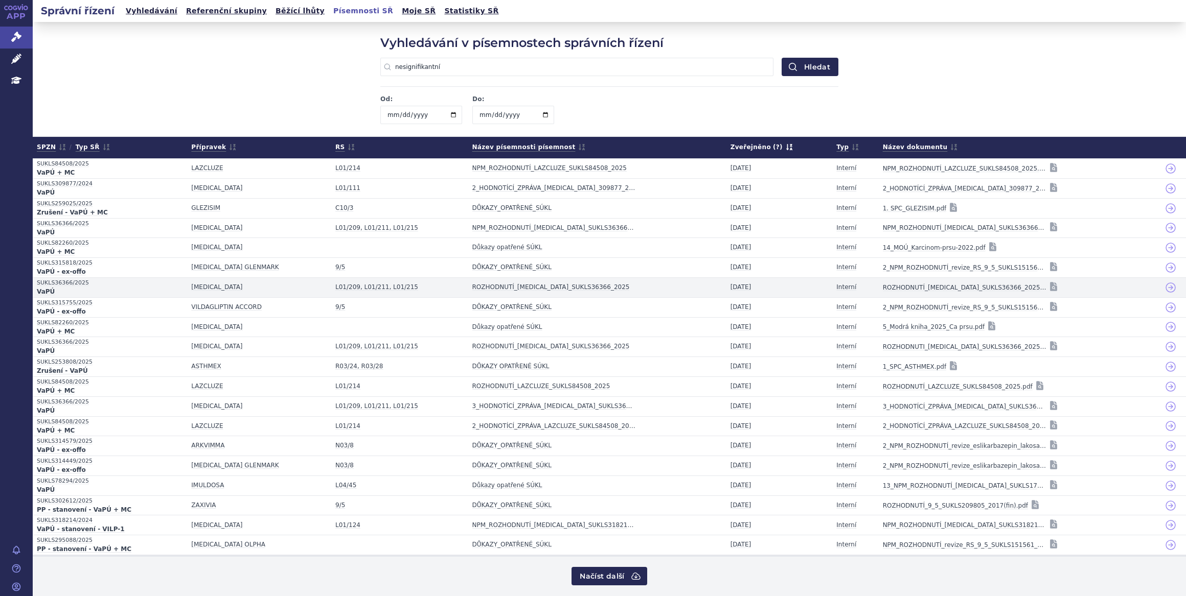
scroll to position [4, 0]
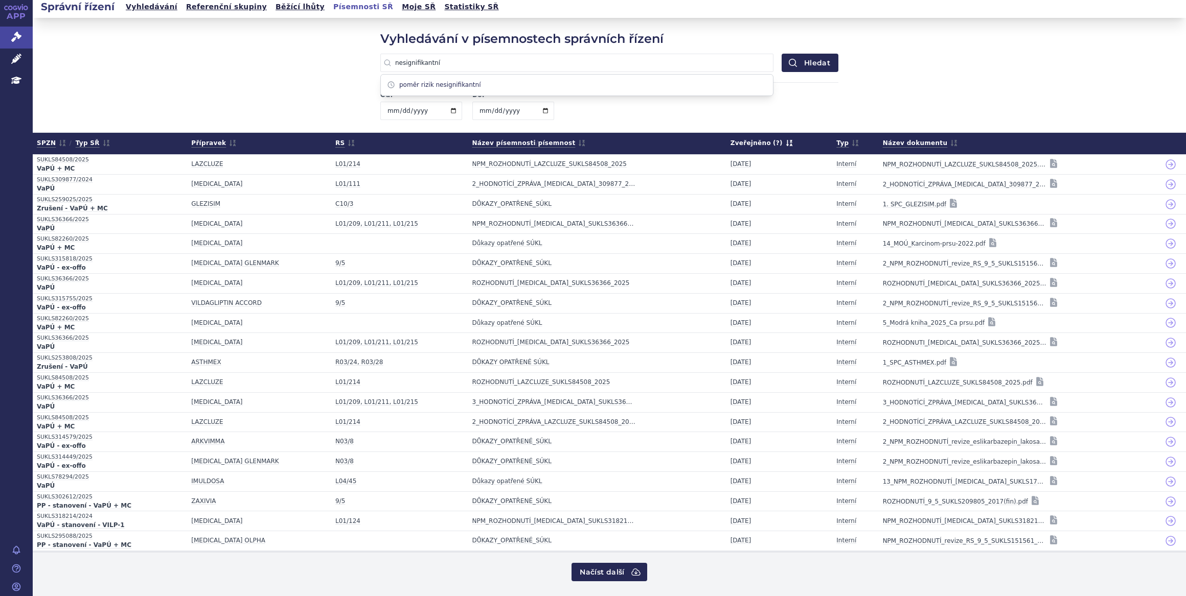
drag, startPoint x: 458, startPoint y: 64, endPoint x: 367, endPoint y: 66, distance: 90.5
click at [367, 66] on div "Vyhledávání v písemnostech správních řízení nesignifikantní poměr rizik nesigni…" at bounding box center [609, 75] width 1153 height 114
type input "nepřímé srovnání"
click at [781, 54] on button "Hledat" at bounding box center [809, 63] width 57 height 18
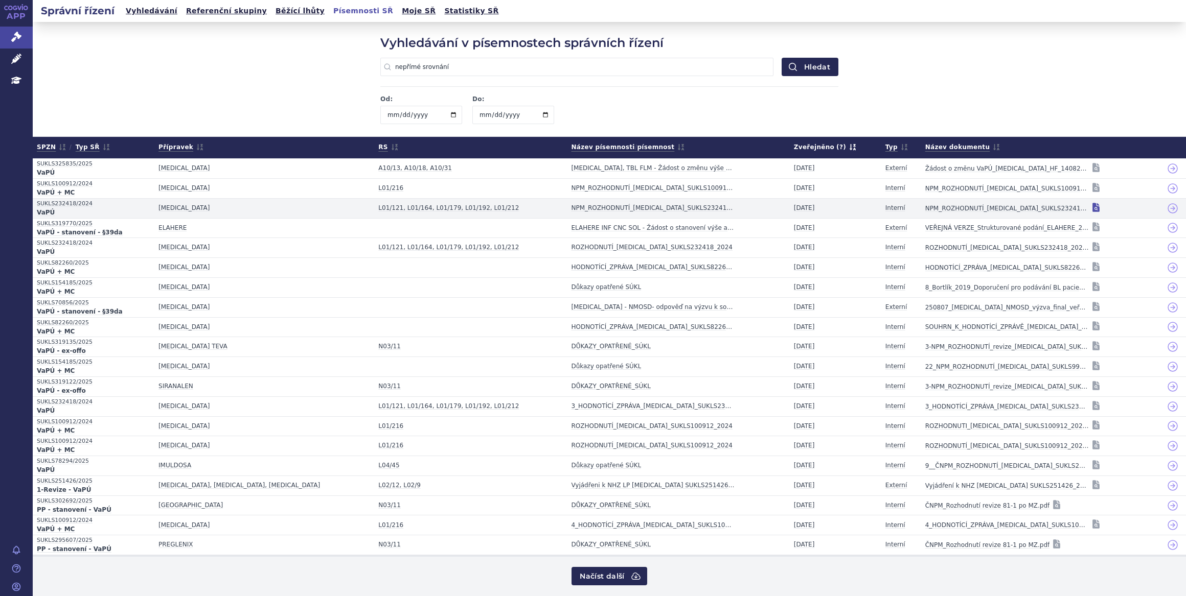
click at [1092, 206] on icon at bounding box center [1095, 207] width 7 height 9
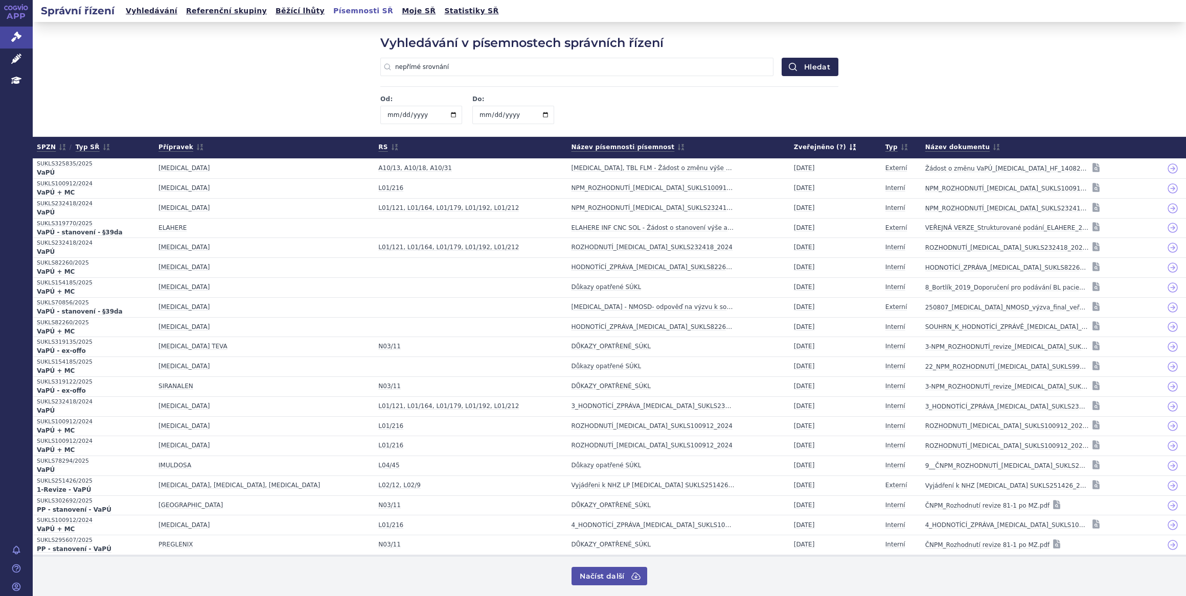
click at [613, 569] on button "Načíst další" at bounding box center [608, 576] width 75 height 18
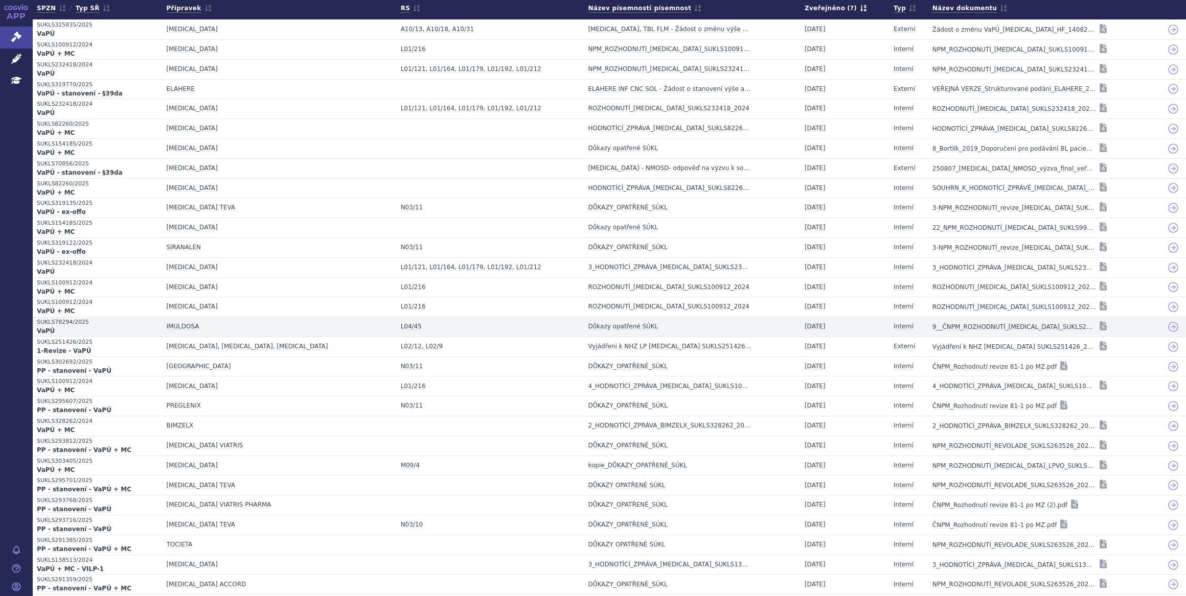
scroll to position [186, 0]
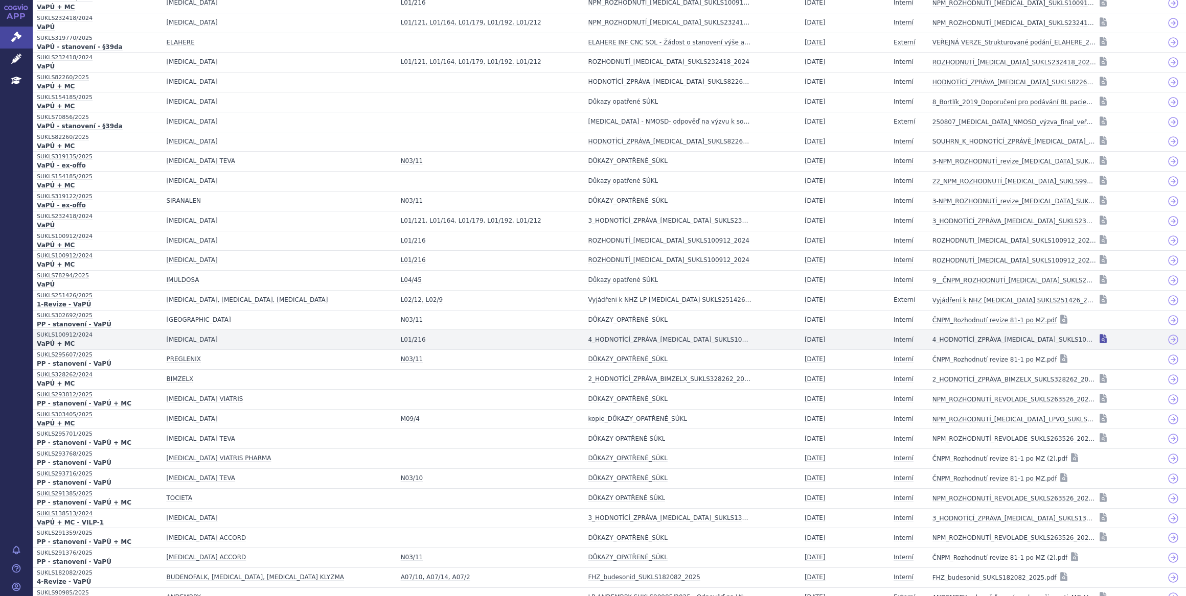
click at [1099, 341] on icon at bounding box center [1102, 339] width 7 height 9
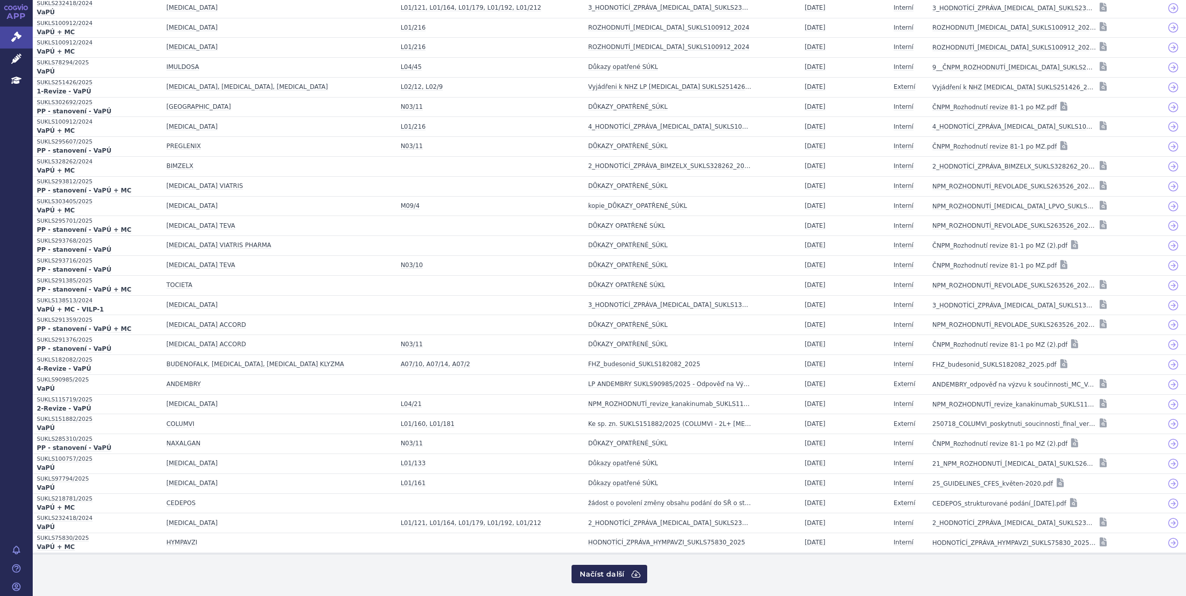
scroll to position [399, 0]
click at [631, 569] on icon at bounding box center [636, 574] width 10 height 10
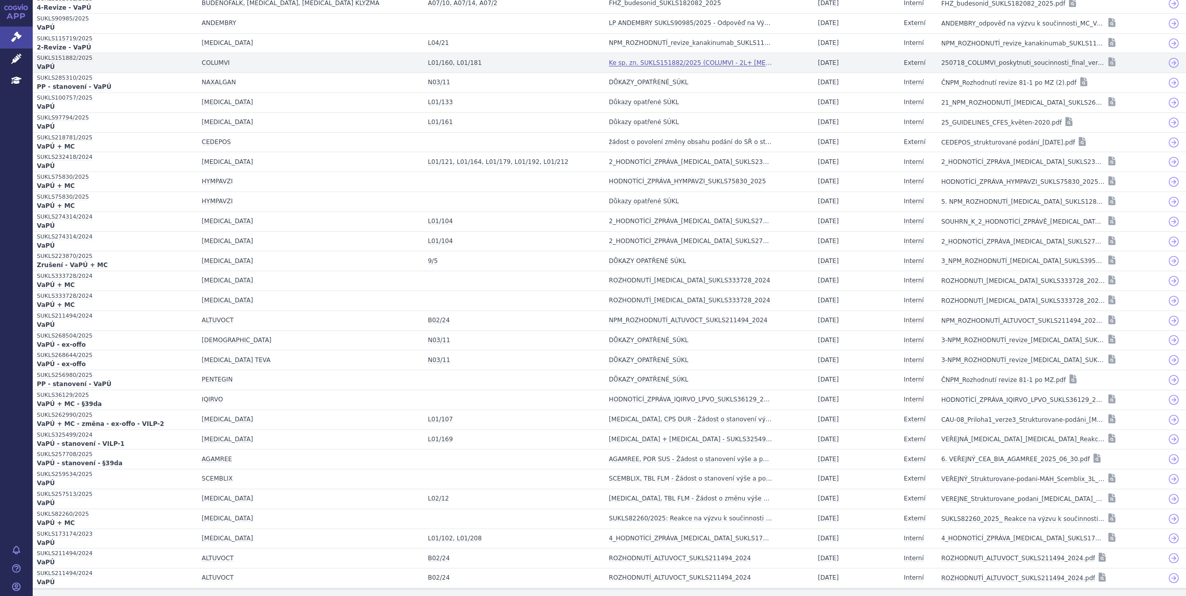
scroll to position [794, 0]
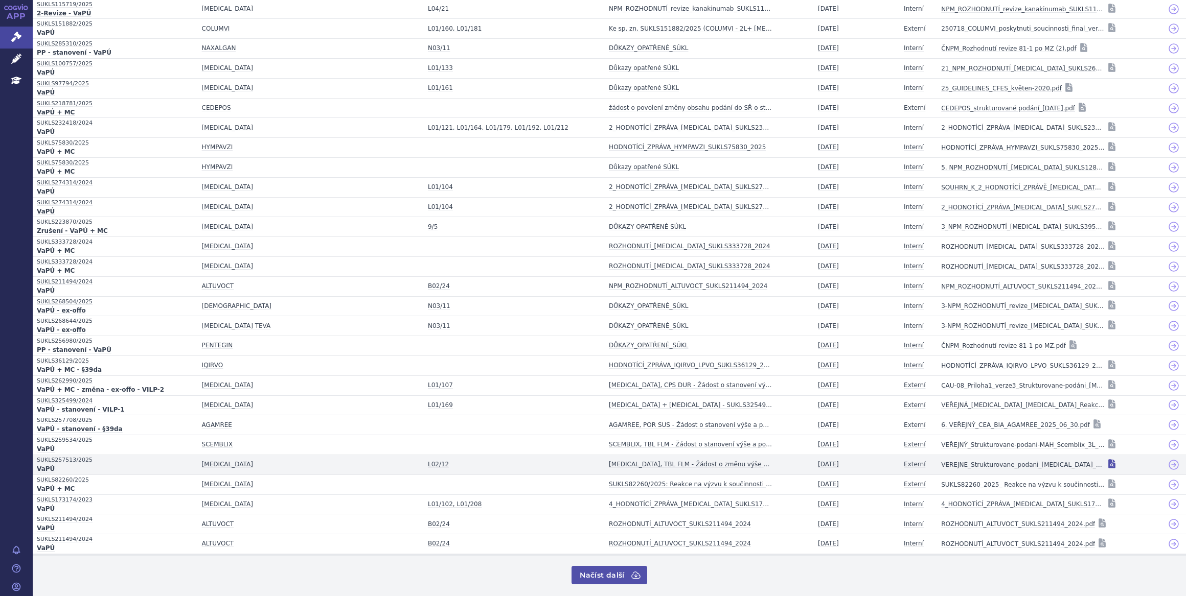
click at [1108, 461] on icon at bounding box center [1111, 463] width 7 height 9
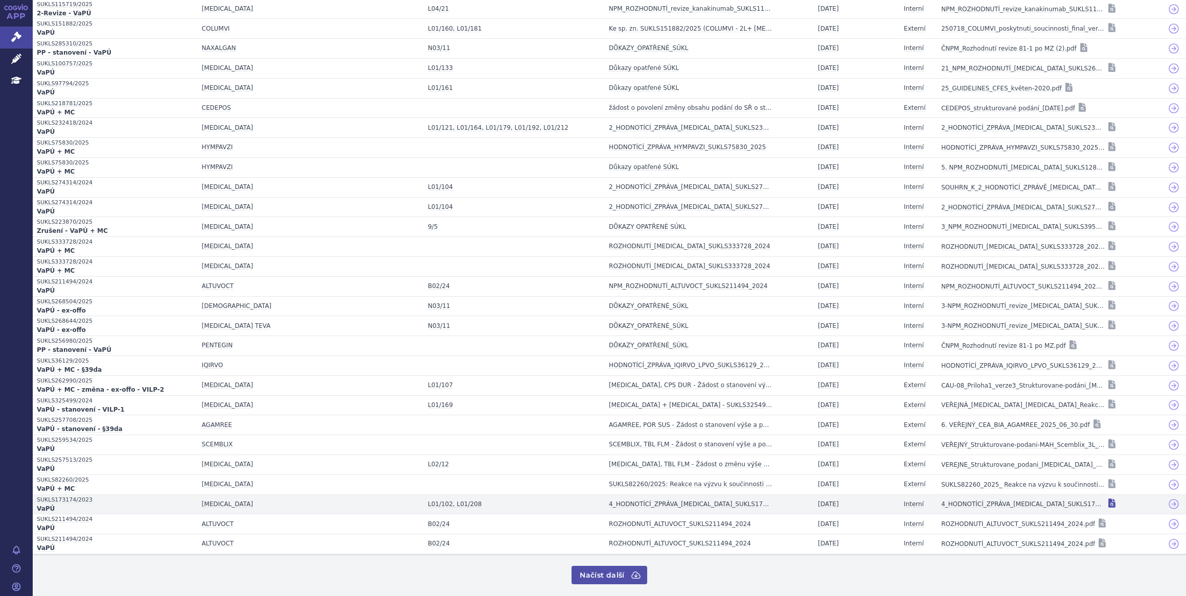
click at [1108, 501] on icon at bounding box center [1111, 503] width 7 height 9
